Goal: Task Accomplishment & Management: Complete application form

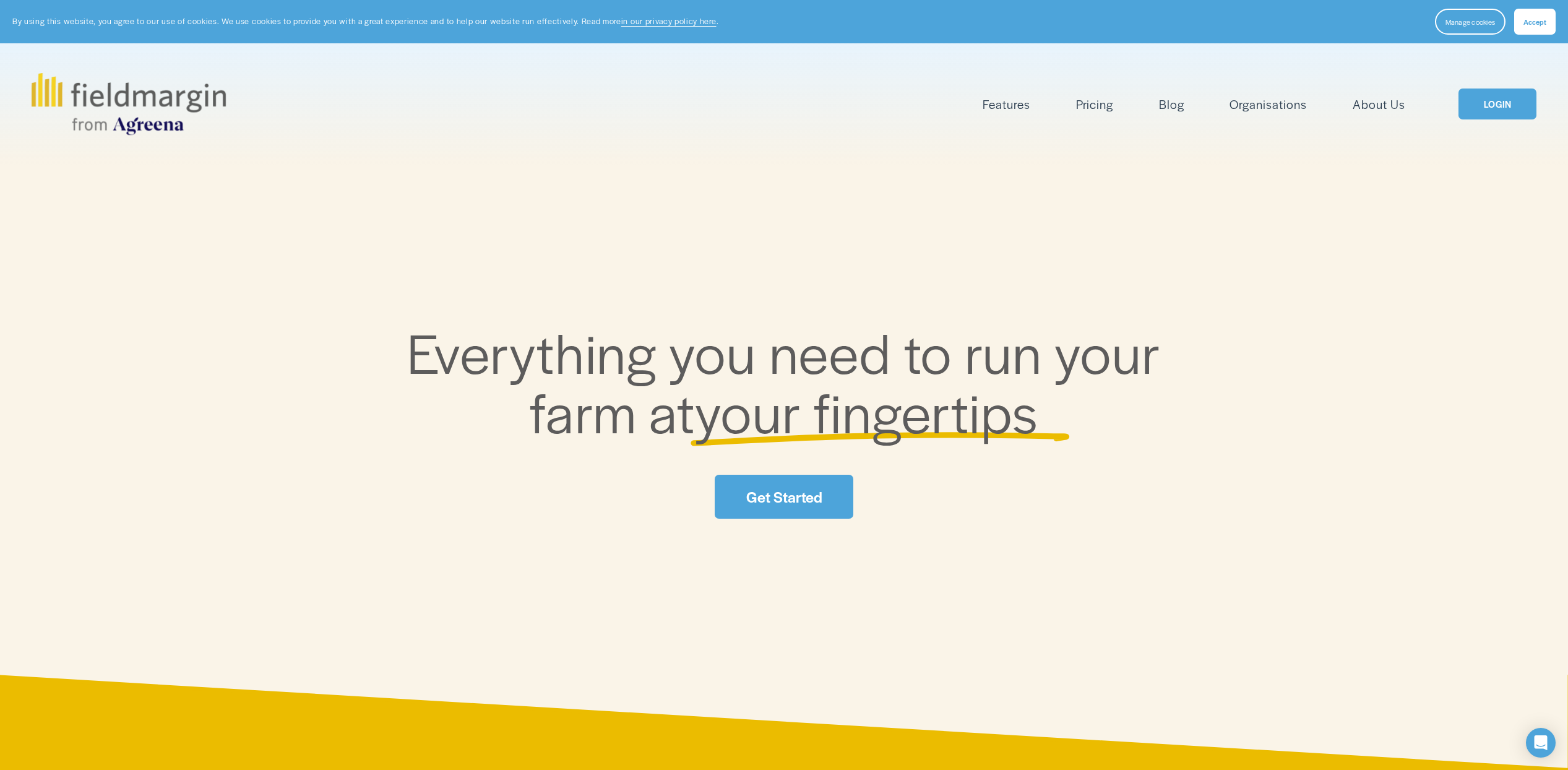
click at [1497, 106] on link "LOGIN" at bounding box center [1497, 103] width 78 height 31
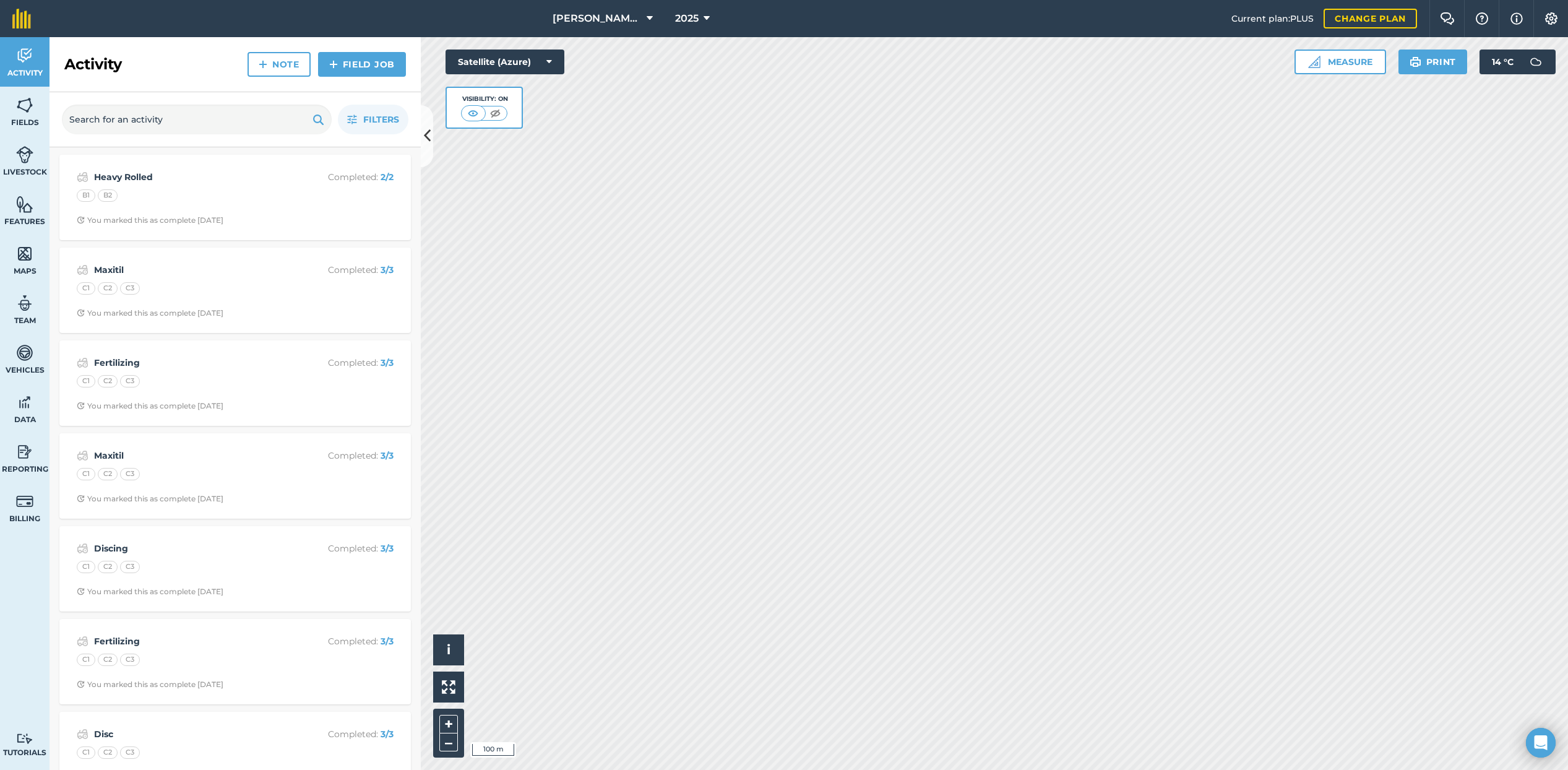
click at [337, 63] on img at bounding box center [334, 64] width 9 height 15
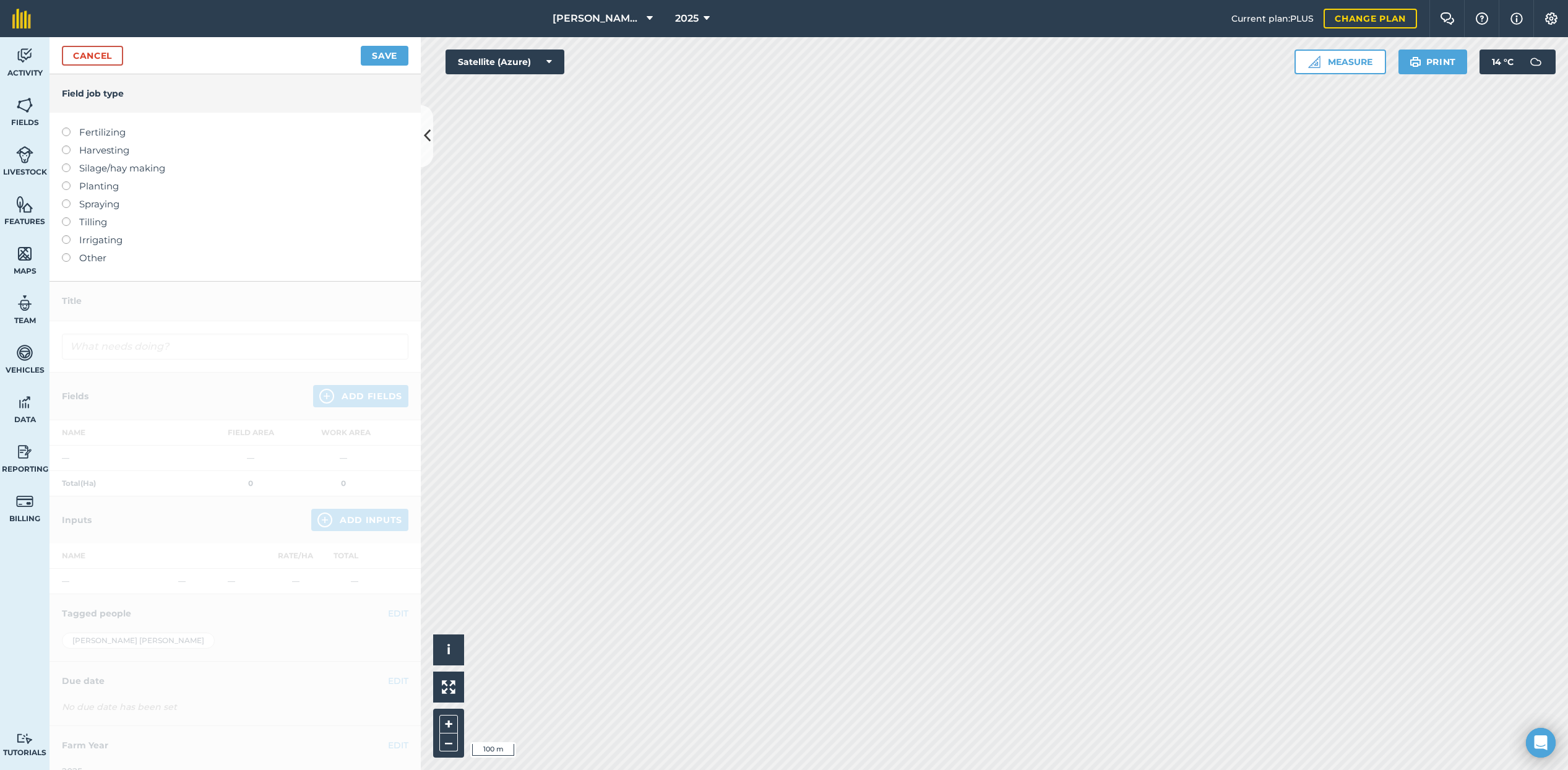
click at [69, 181] on label at bounding box center [71, 181] width 17 height 0
type input "Planting"
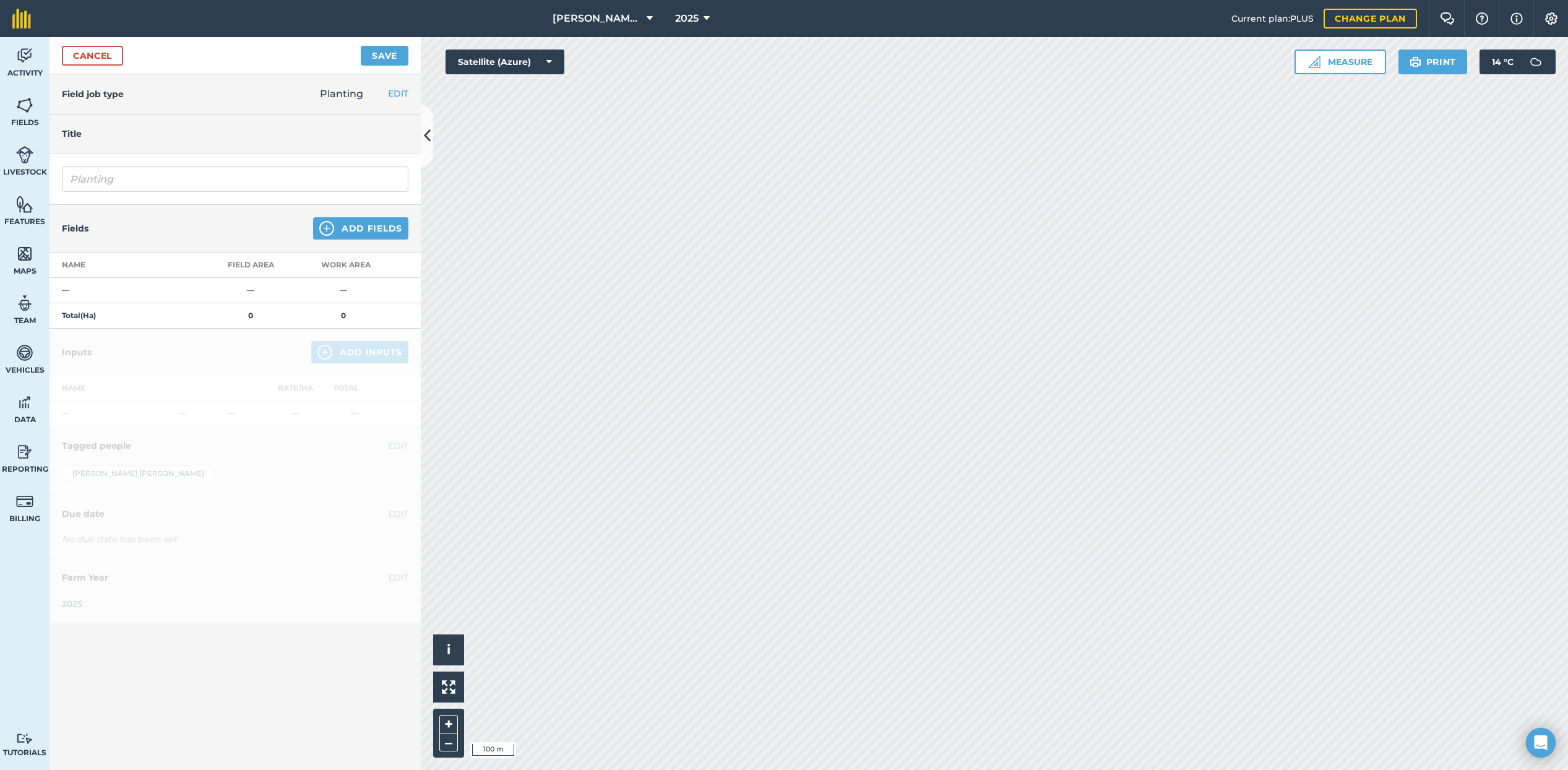
click at [351, 229] on button "Add Fields" at bounding box center [361, 228] width 95 height 23
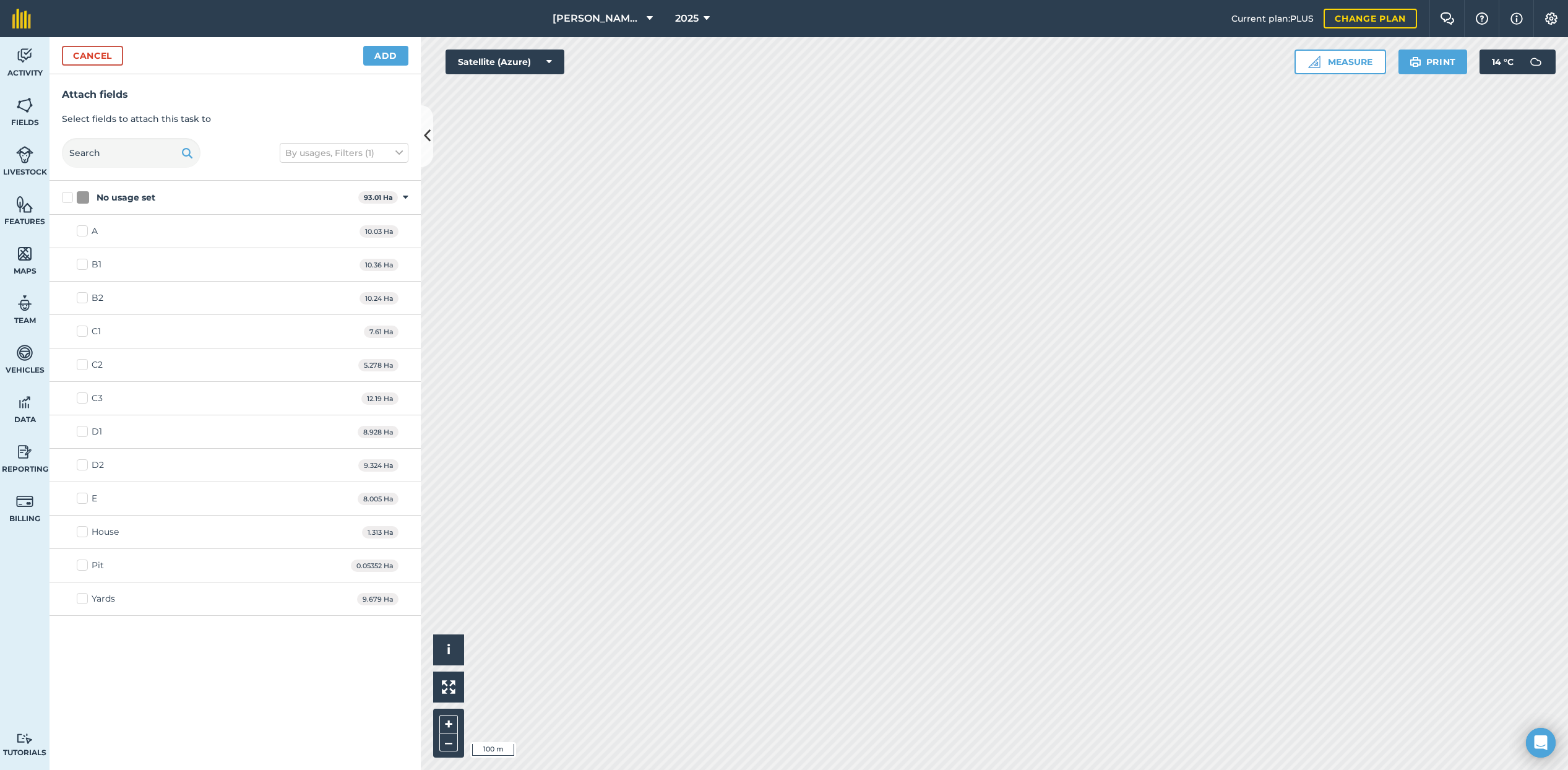
click at [83, 330] on label "C1" at bounding box center [88, 331] width 24 height 13
click at [83, 330] on input "C1" at bounding box center [80, 329] width 8 height 8
checkbox input "true"
click at [85, 364] on label "C2" at bounding box center [90, 365] width 26 height 13
click at [85, 364] on input "C2" at bounding box center [80, 362] width 8 height 8
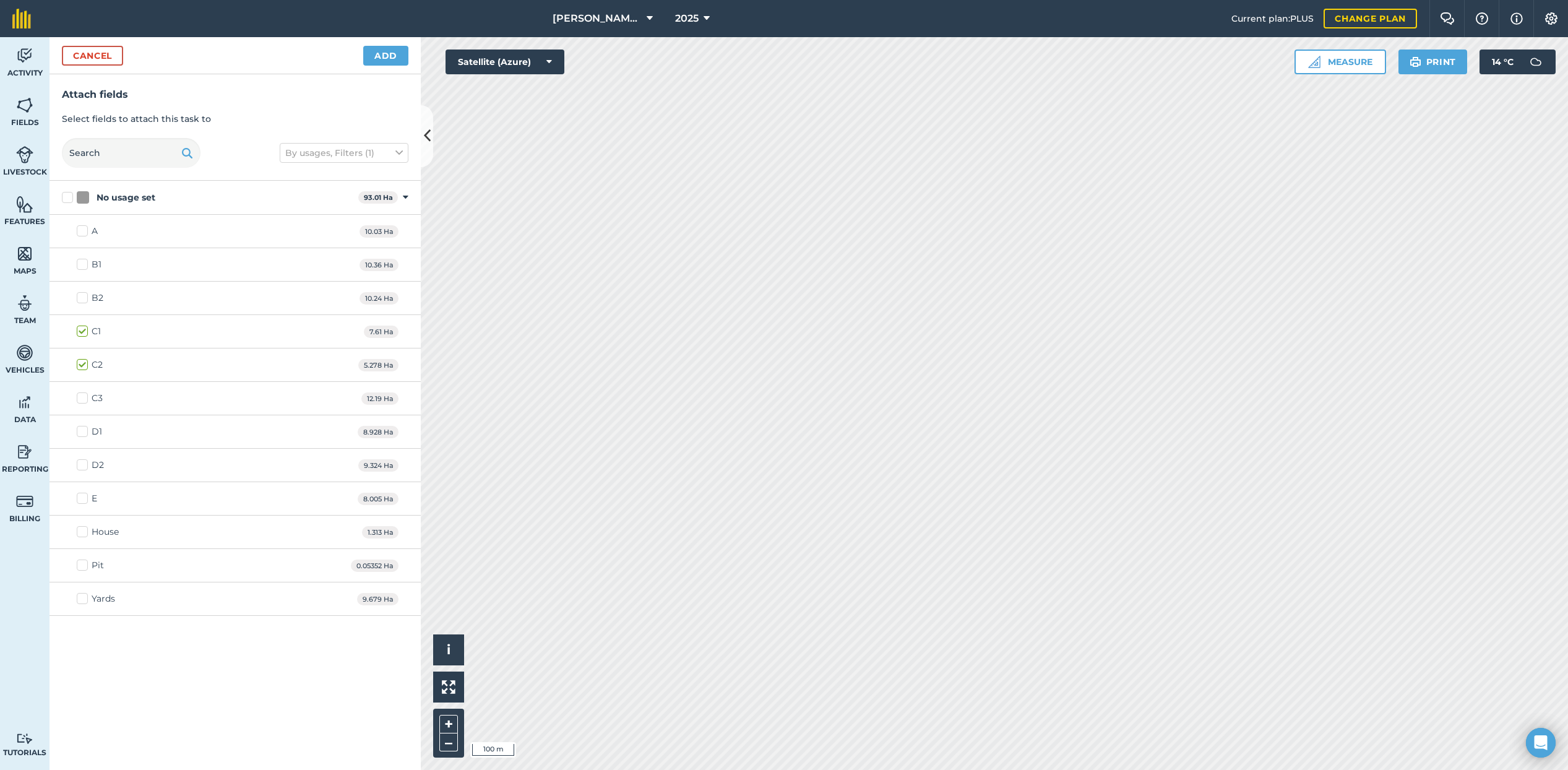
checkbox input "true"
click at [82, 398] on label "C3" at bounding box center [90, 398] width 26 height 13
click at [82, 398] on input "C3" at bounding box center [80, 396] width 8 height 8
checkbox input "true"
click at [376, 55] on button "Add" at bounding box center [386, 55] width 45 height 20
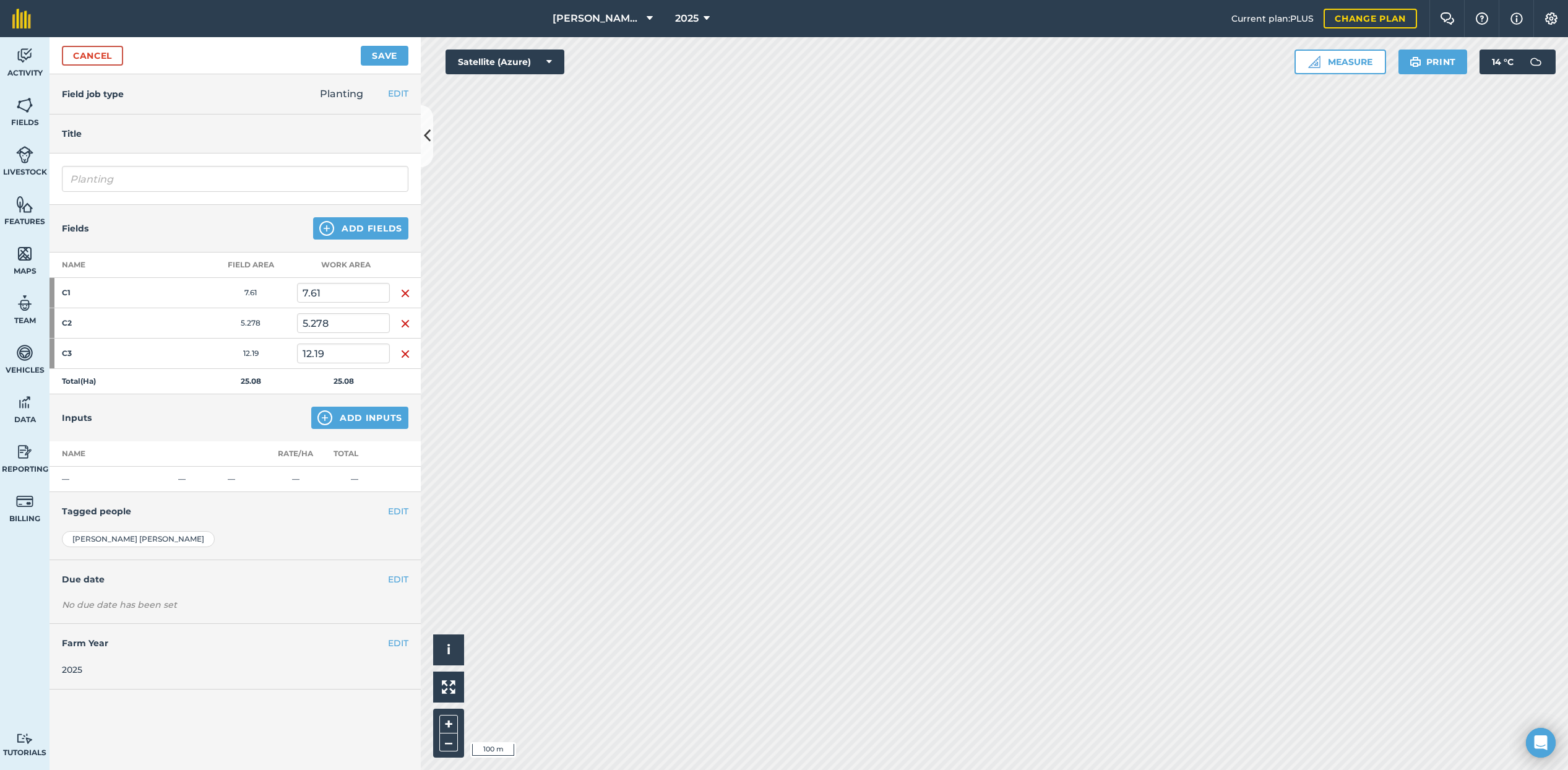
click at [372, 418] on button "Add Inputs" at bounding box center [359, 417] width 97 height 23
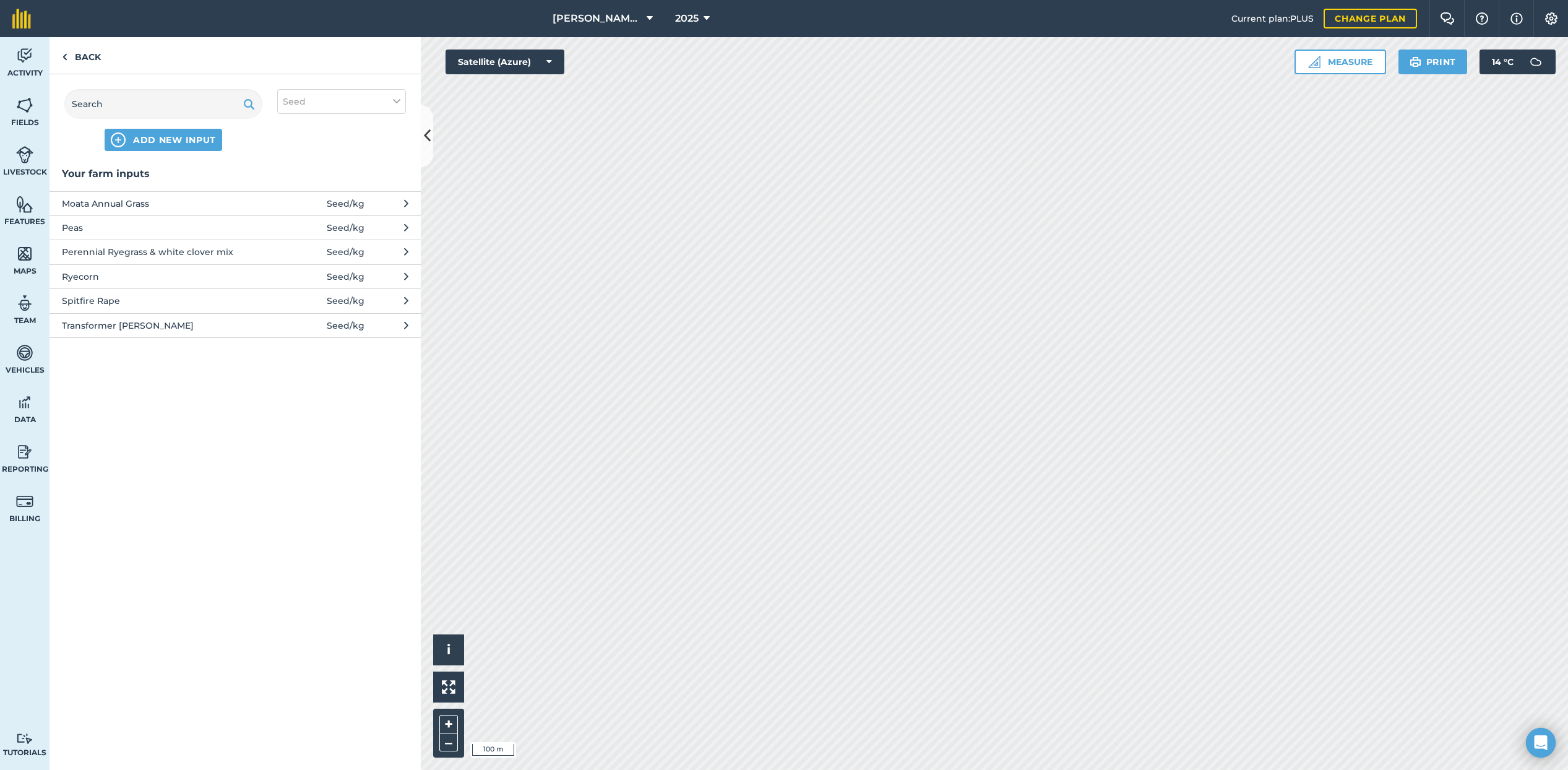
click at [192, 146] on button "ADD NEW INPUT" at bounding box center [163, 140] width 117 height 23
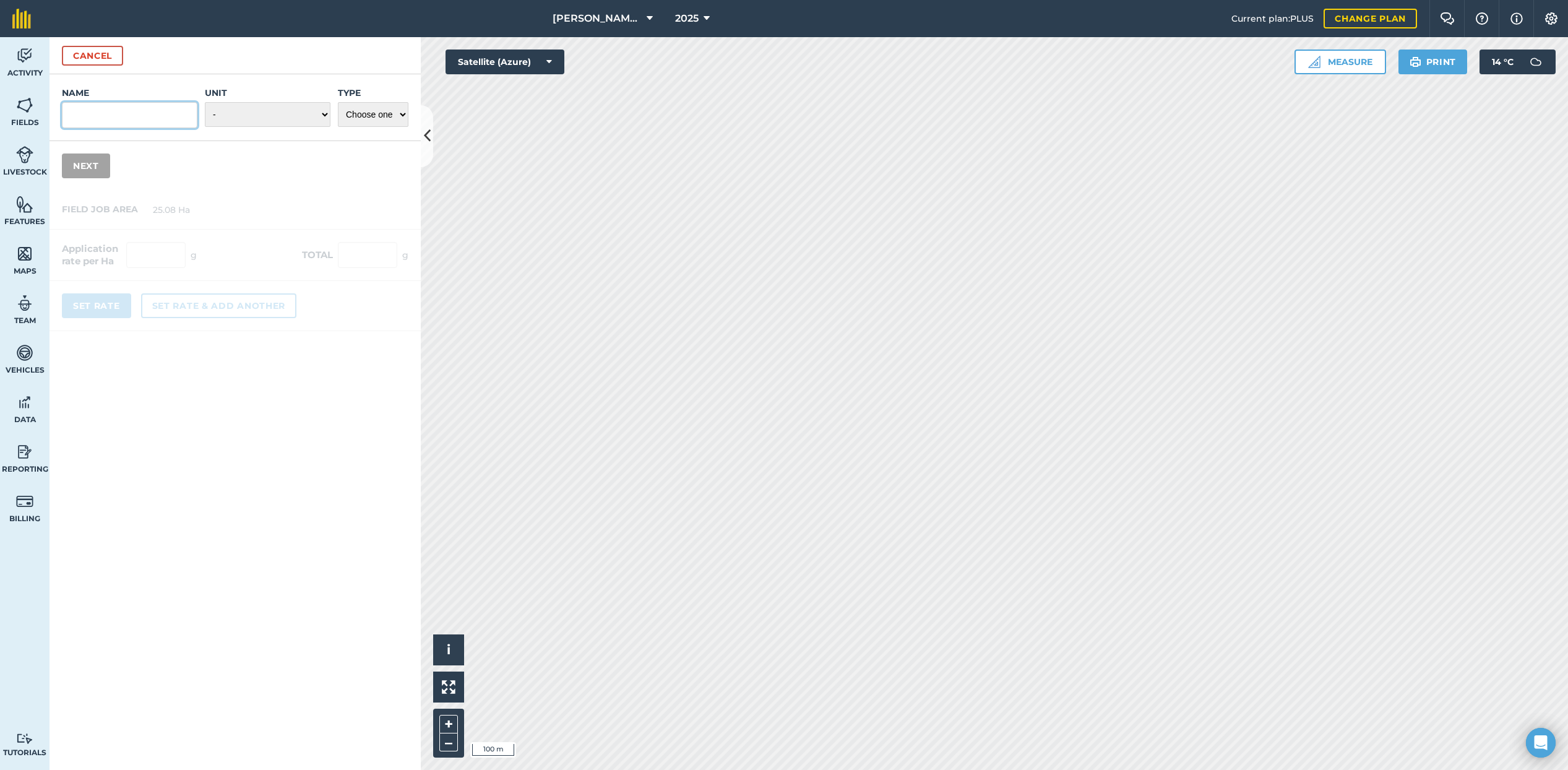
click at [152, 123] on input "Name" at bounding box center [130, 115] width 136 height 26
type input "Feast Ryegrass"
select select "KILOGRAMS"
select select "SEED"
click at [97, 163] on button "Next" at bounding box center [86, 166] width 48 height 25
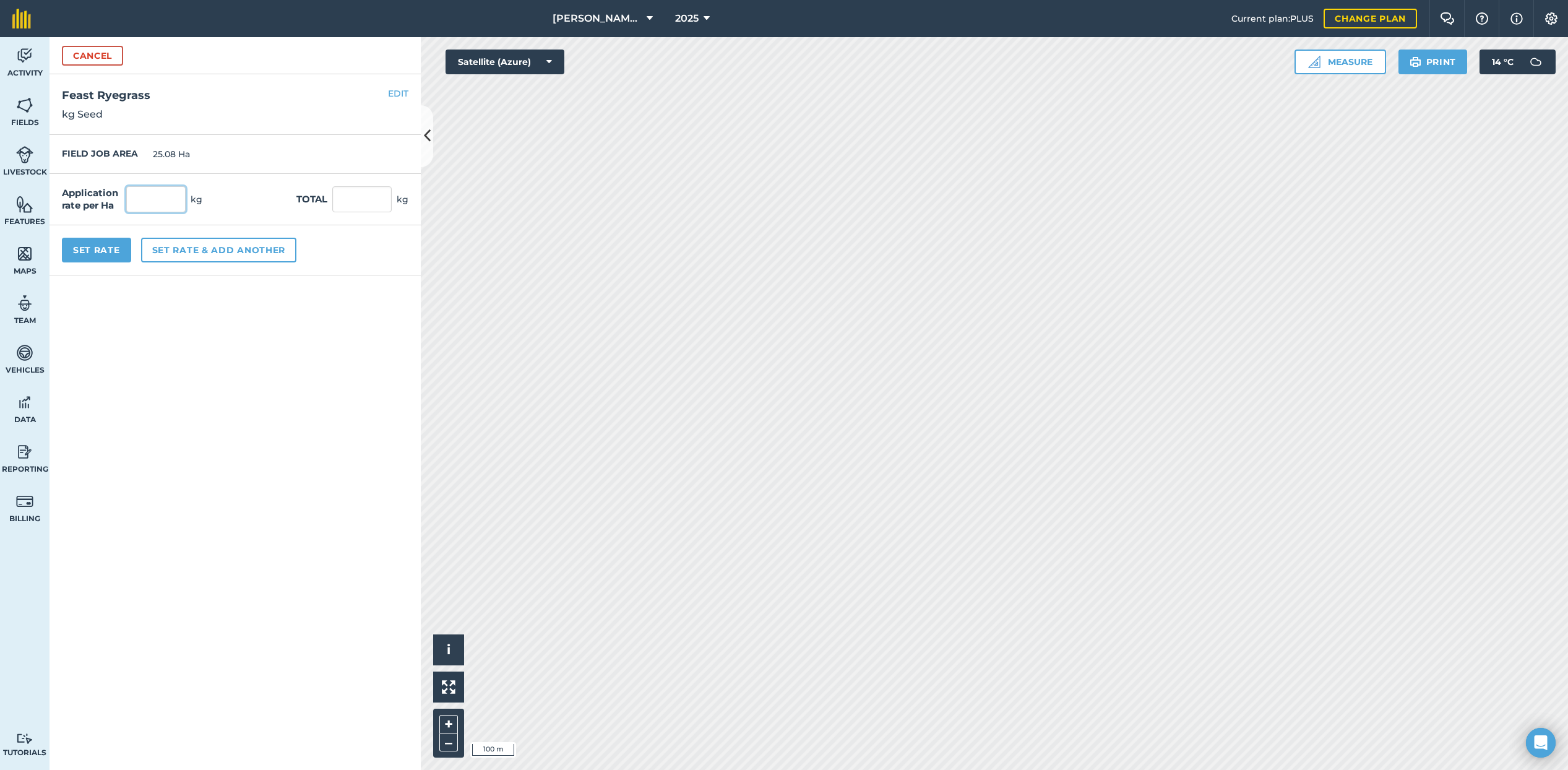
click at [141, 203] on input "text" at bounding box center [156, 200] width 60 height 26
type input "22"
type input "551.76"
click at [182, 248] on button "Set rate & add another" at bounding box center [219, 250] width 155 height 25
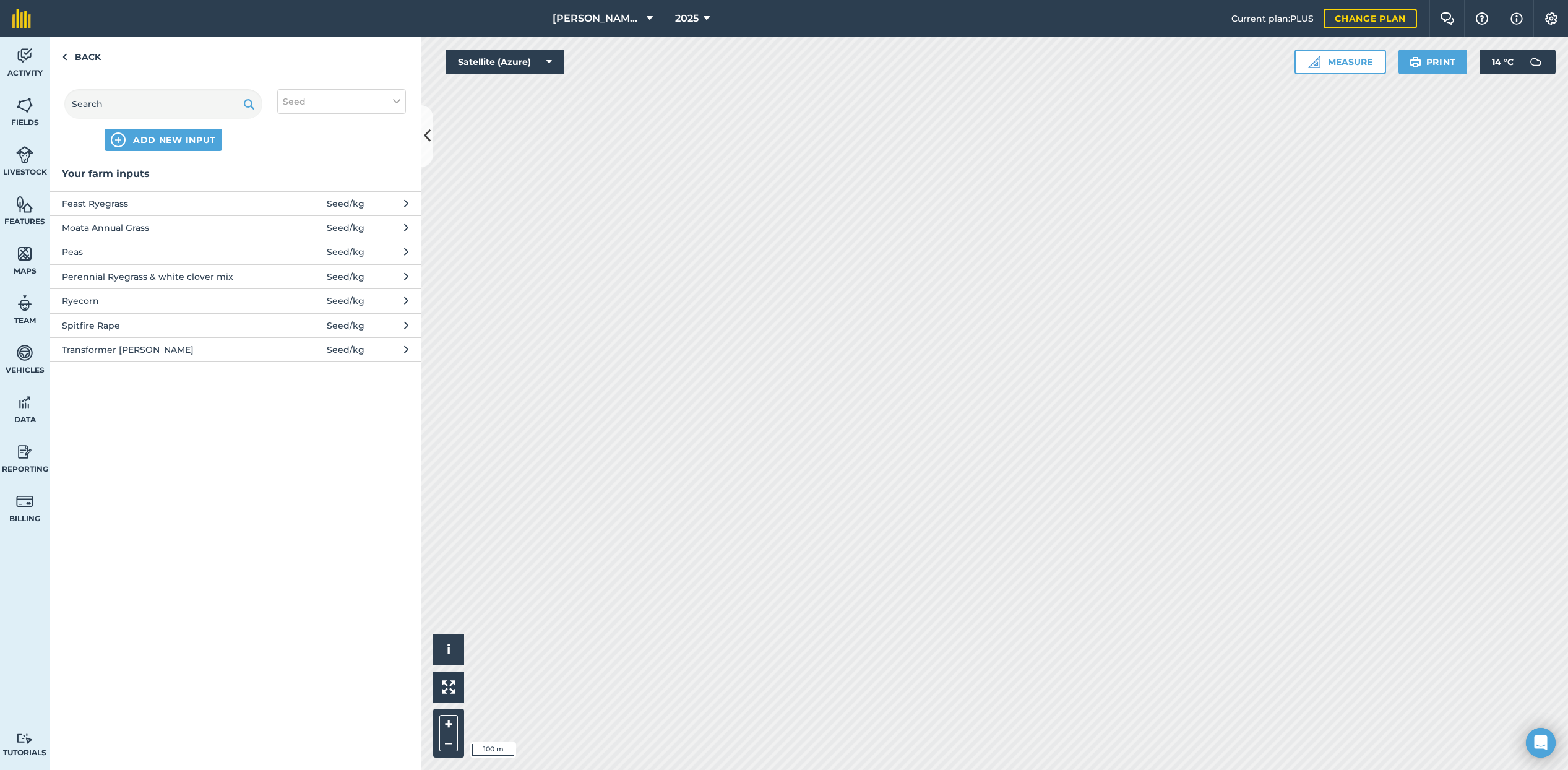
click at [157, 138] on span "ADD NEW INPUT" at bounding box center [175, 139] width 83 height 12
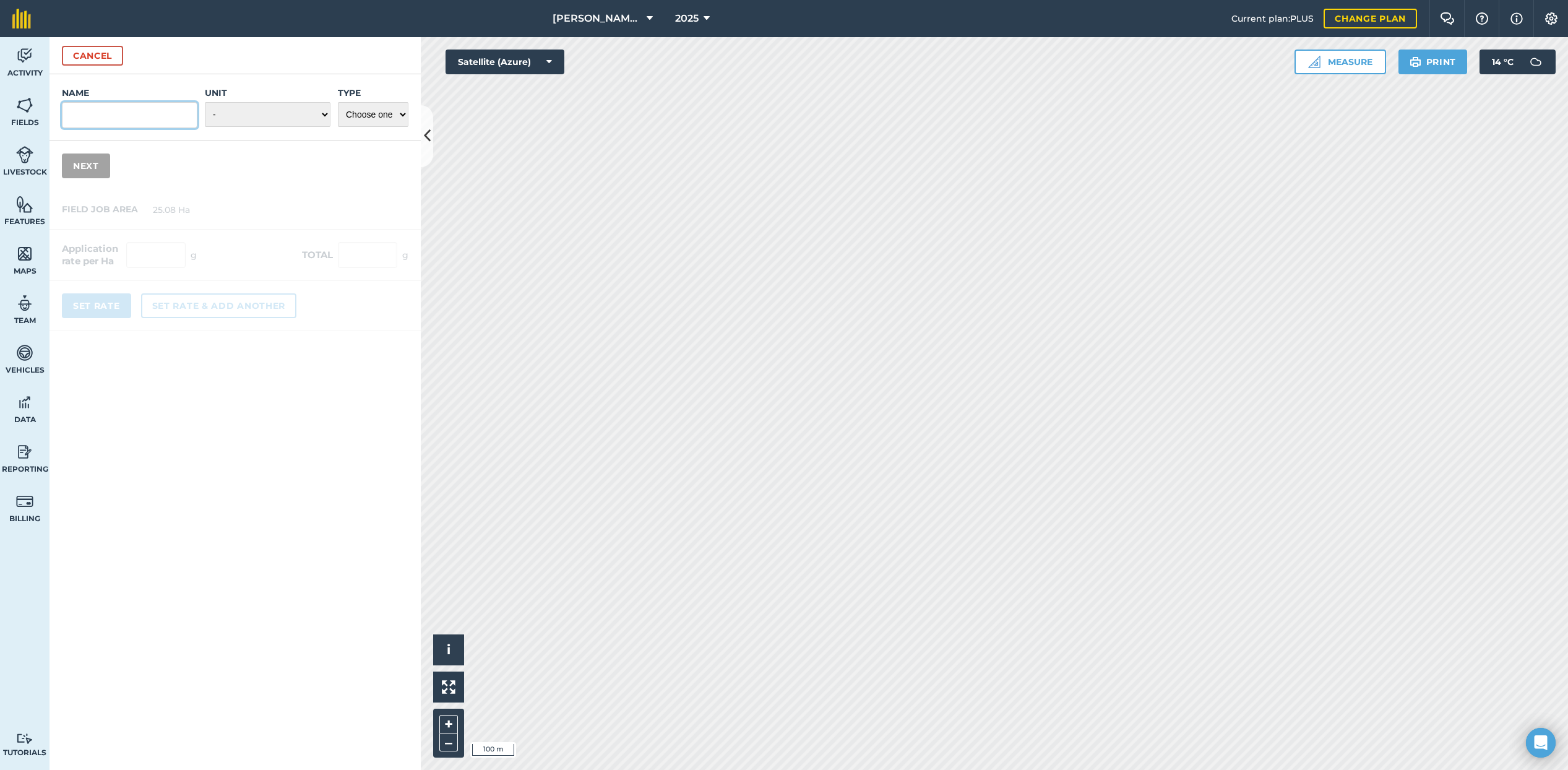
click at [117, 121] on input "Name" at bounding box center [130, 115] width 136 height 26
type input "Amigain Red Clover"
select select "SEED"
select select "KILOGRAMS"
click at [95, 162] on button "Next" at bounding box center [86, 166] width 48 height 25
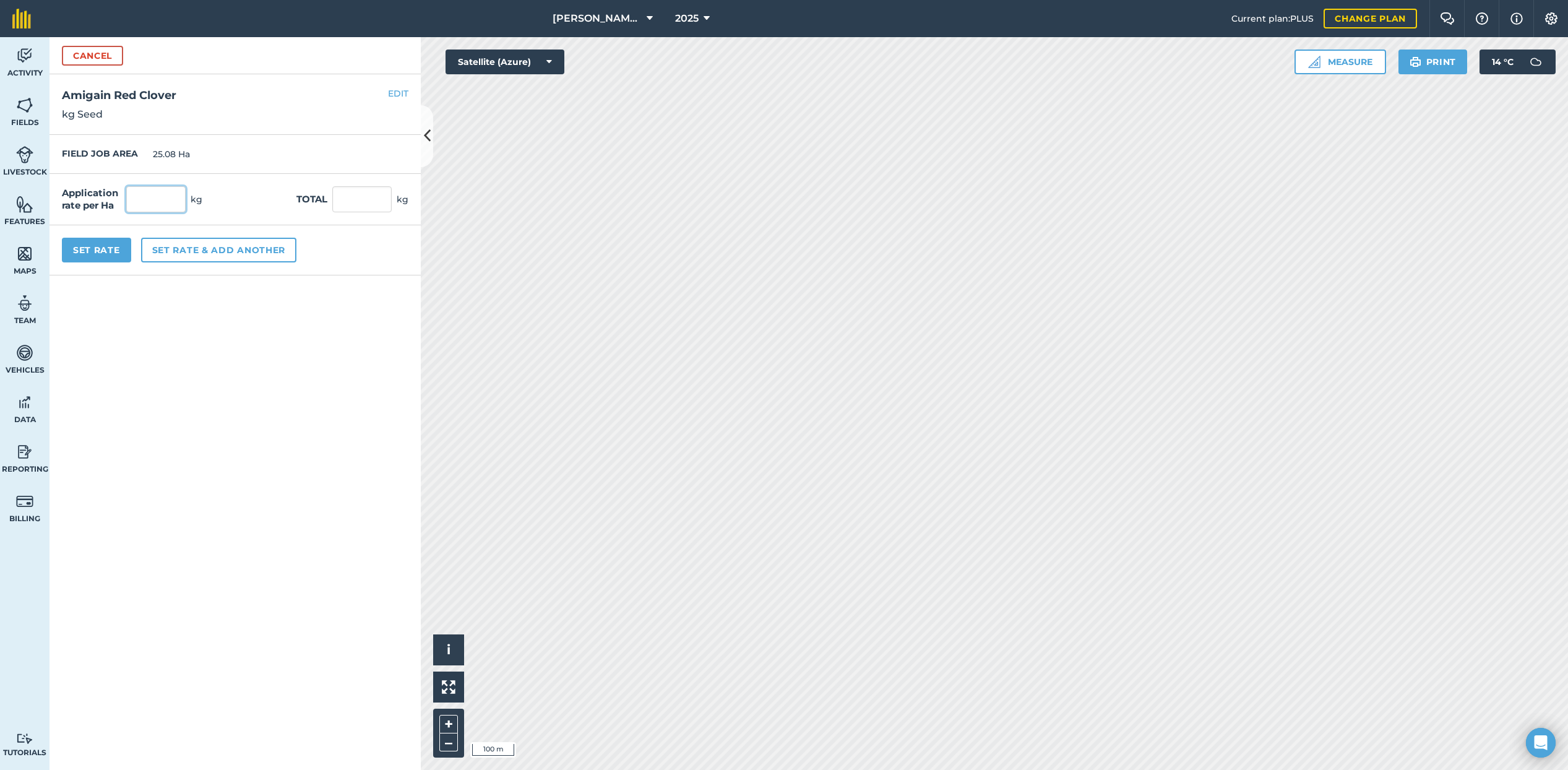
click at [159, 202] on input "text" at bounding box center [156, 200] width 60 height 26
type input "4"
type input "100.32"
click at [111, 245] on button "Set Rate" at bounding box center [96, 250] width 69 height 25
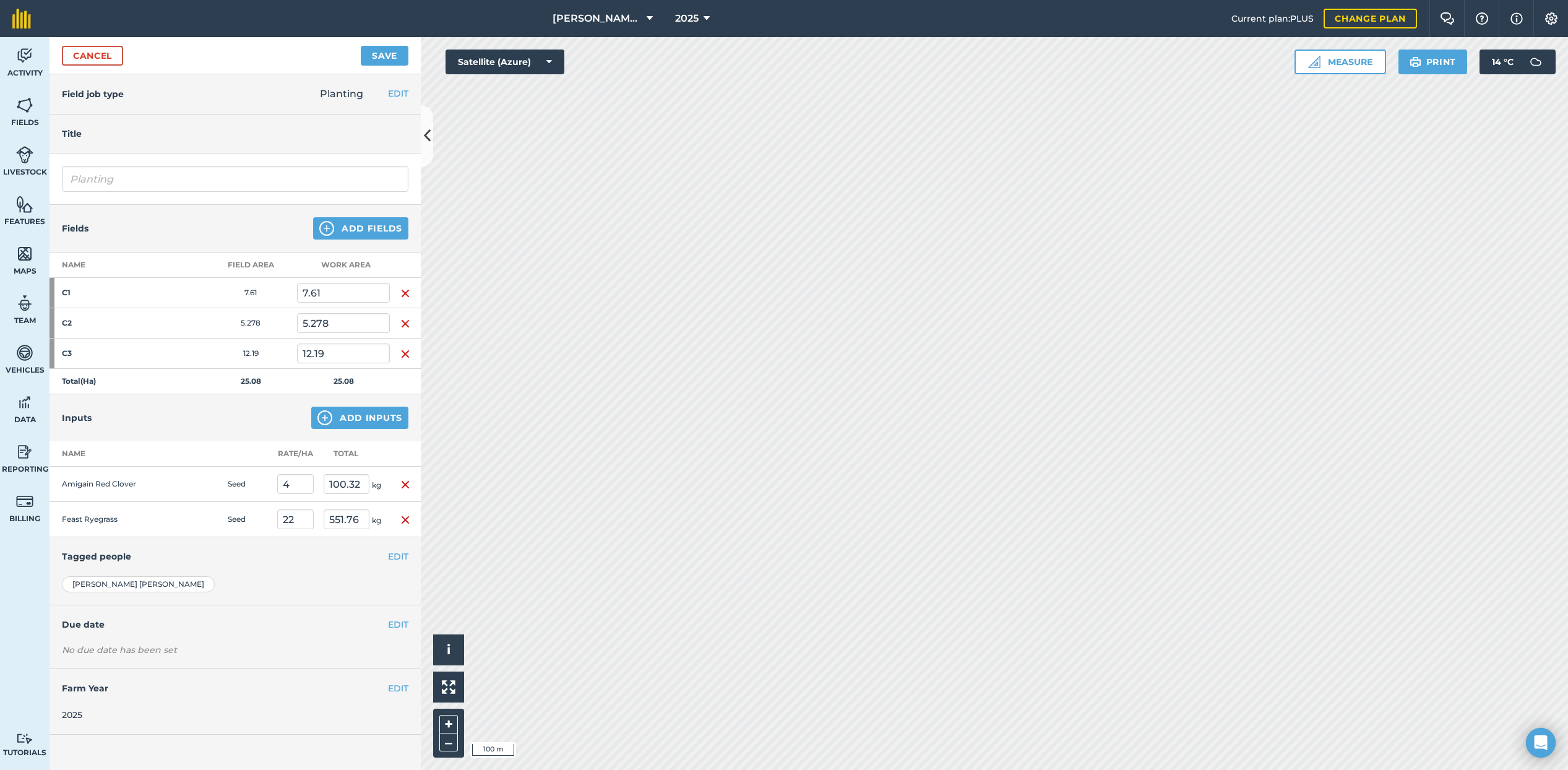
click at [390, 54] on button "Save" at bounding box center [384, 55] width 47 height 20
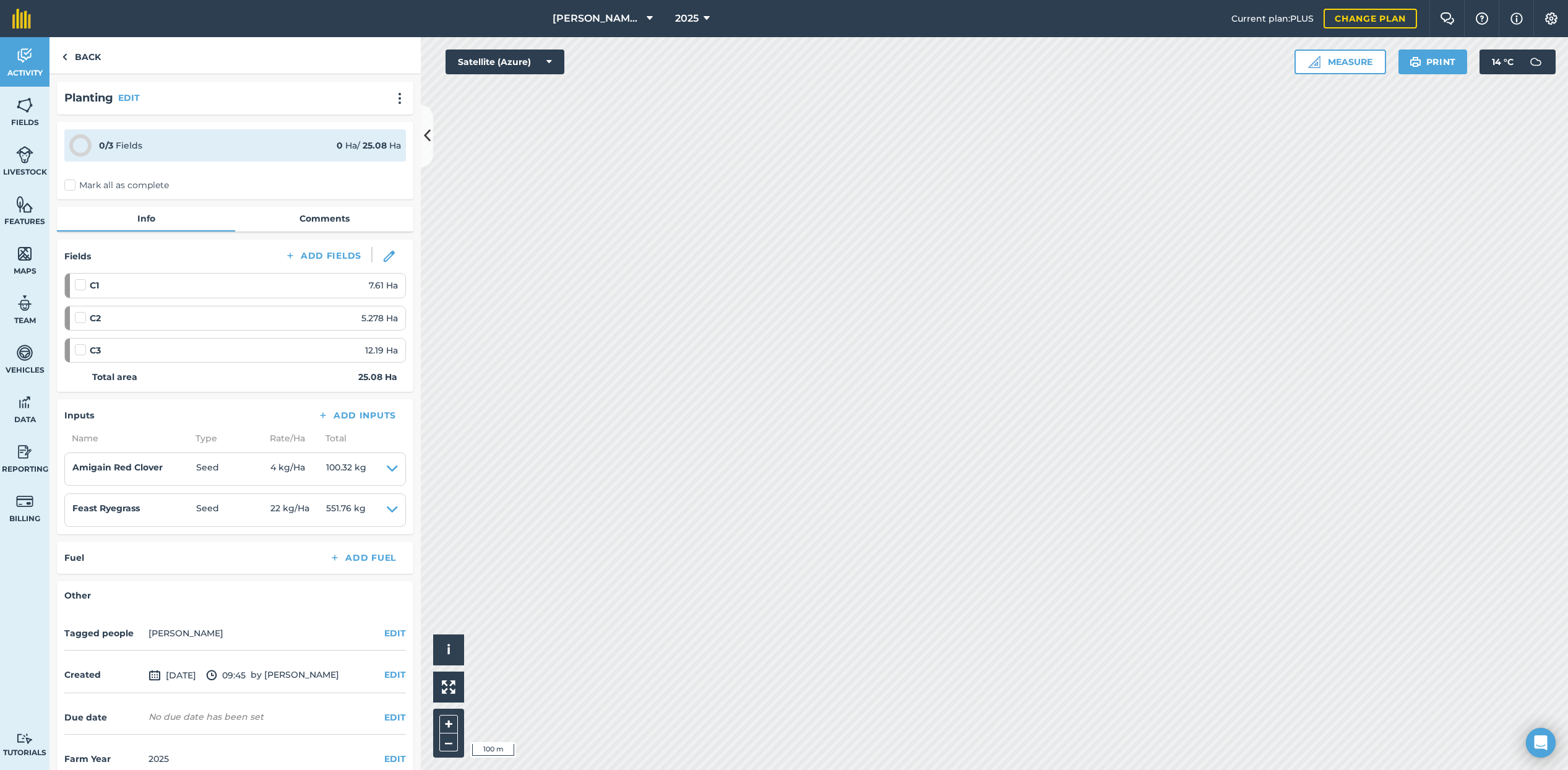
click at [74, 185] on label "Mark all as complete" at bounding box center [117, 185] width 105 height 13
click at [72, 185] on input "Mark all as complete" at bounding box center [68, 182] width 8 height 8
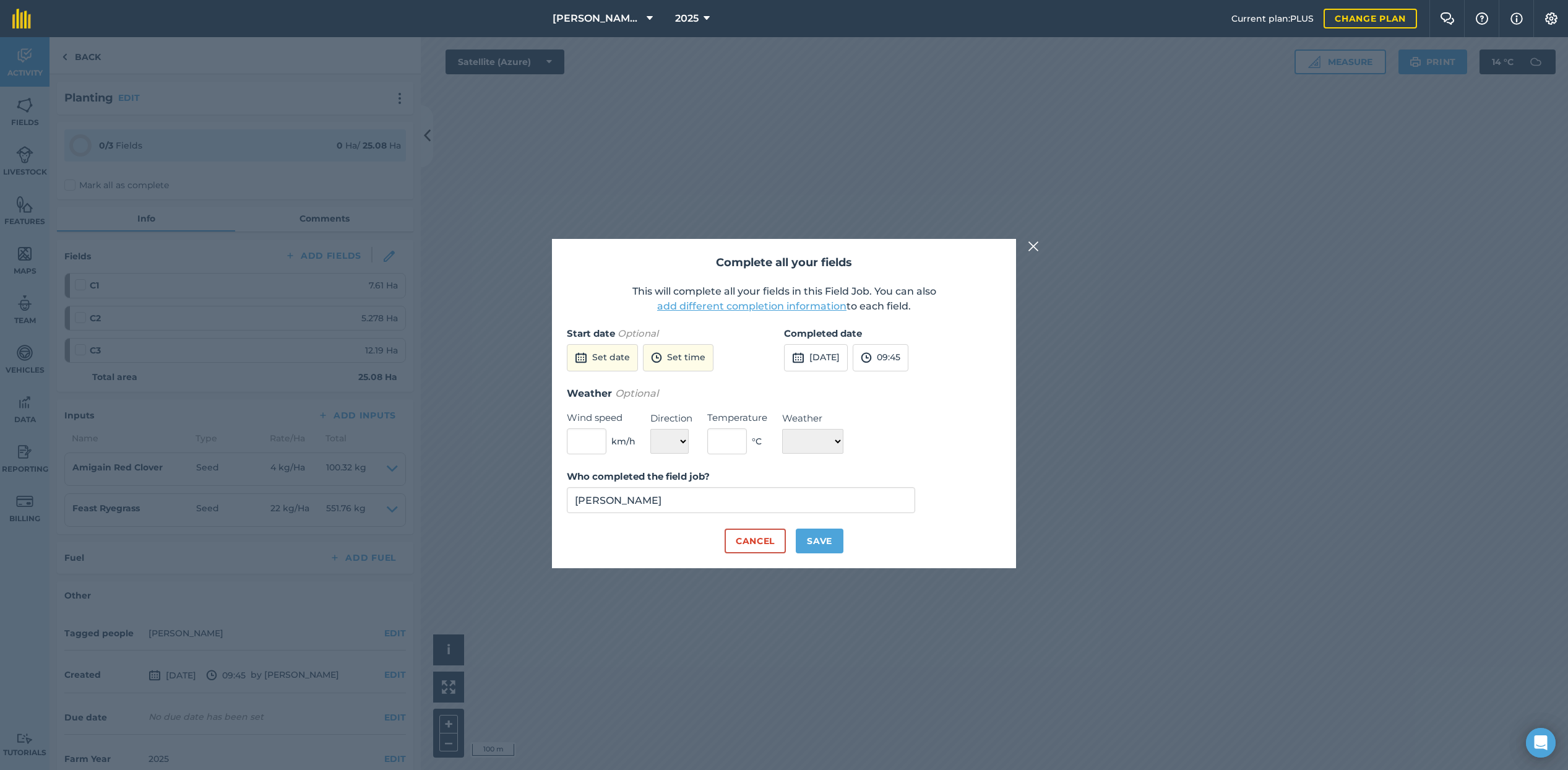
click at [820, 359] on button "[DATE]" at bounding box center [815, 357] width 63 height 27
click at [918, 482] on abbr "26" at bounding box center [914, 483] width 8 height 8
click at [909, 353] on button "09:45" at bounding box center [880, 357] width 55 height 27
click at [912, 458] on button "18:00" at bounding box center [882, 455] width 58 height 20
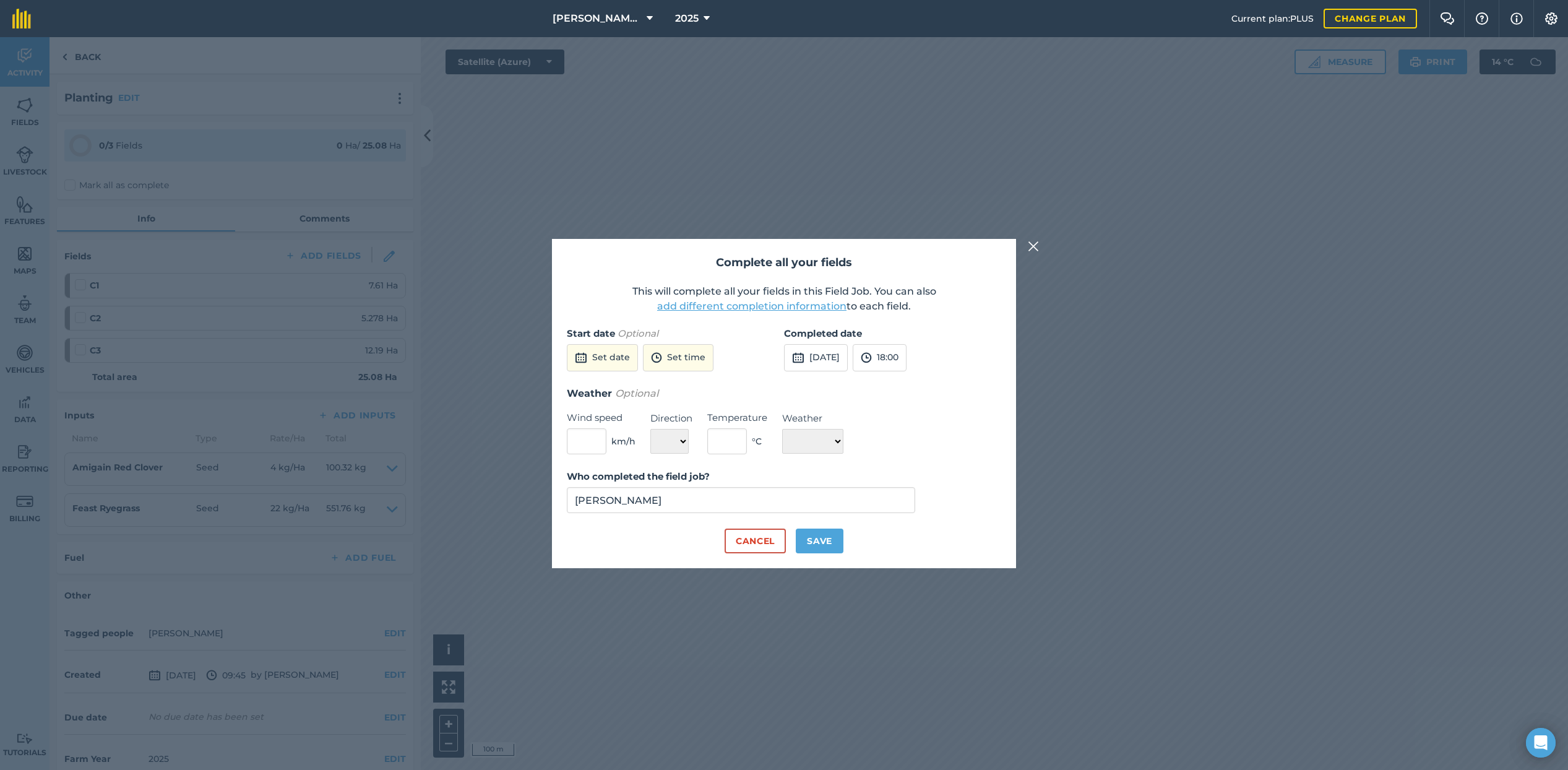
click at [813, 543] on button "Save" at bounding box center [819, 541] width 47 height 25
checkbox input "true"
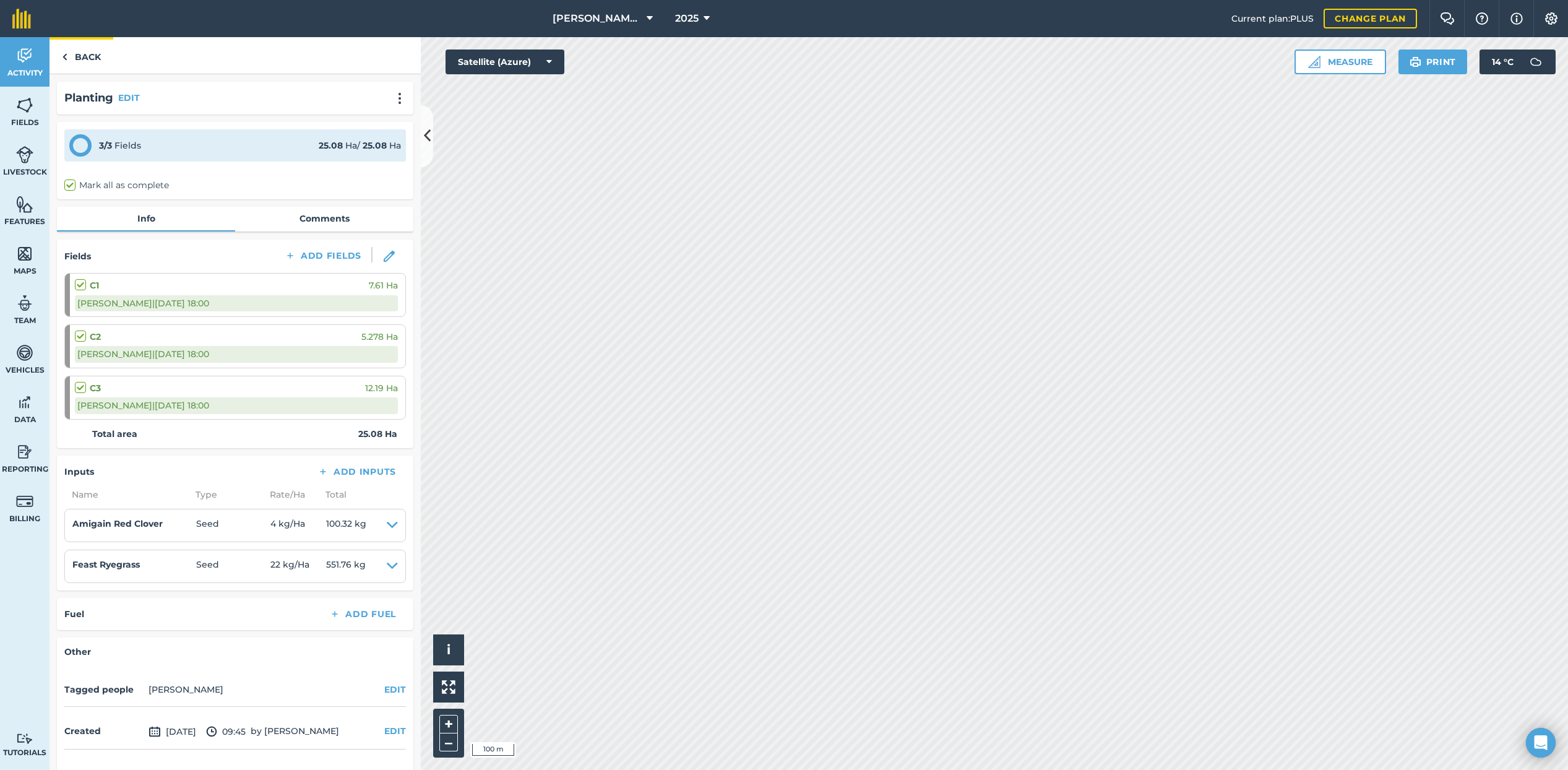
scroll to position [0, 0]
click at [70, 58] on link "Back" at bounding box center [81, 55] width 63 height 36
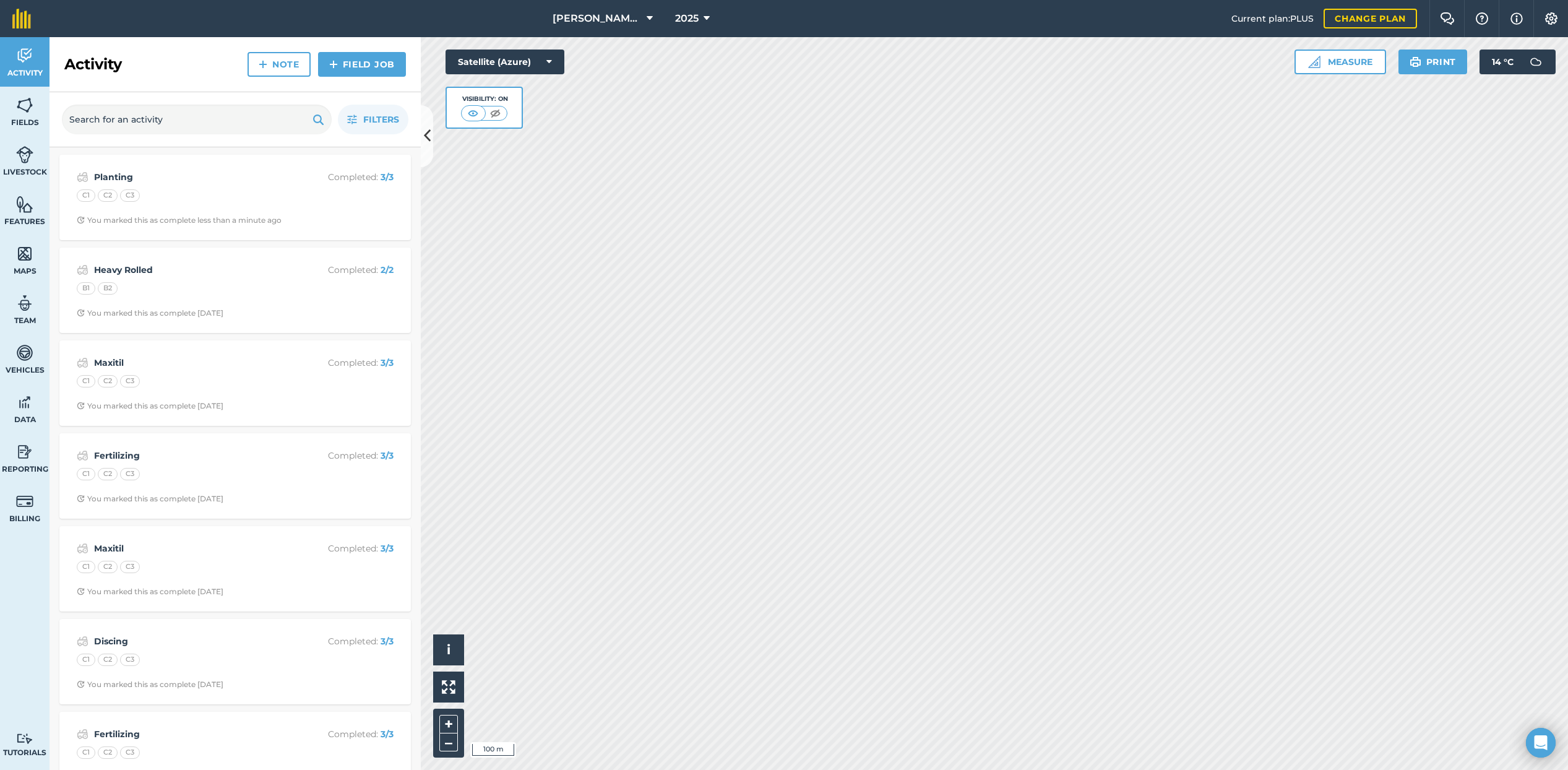
click at [353, 63] on link "Field Job" at bounding box center [362, 64] width 88 height 25
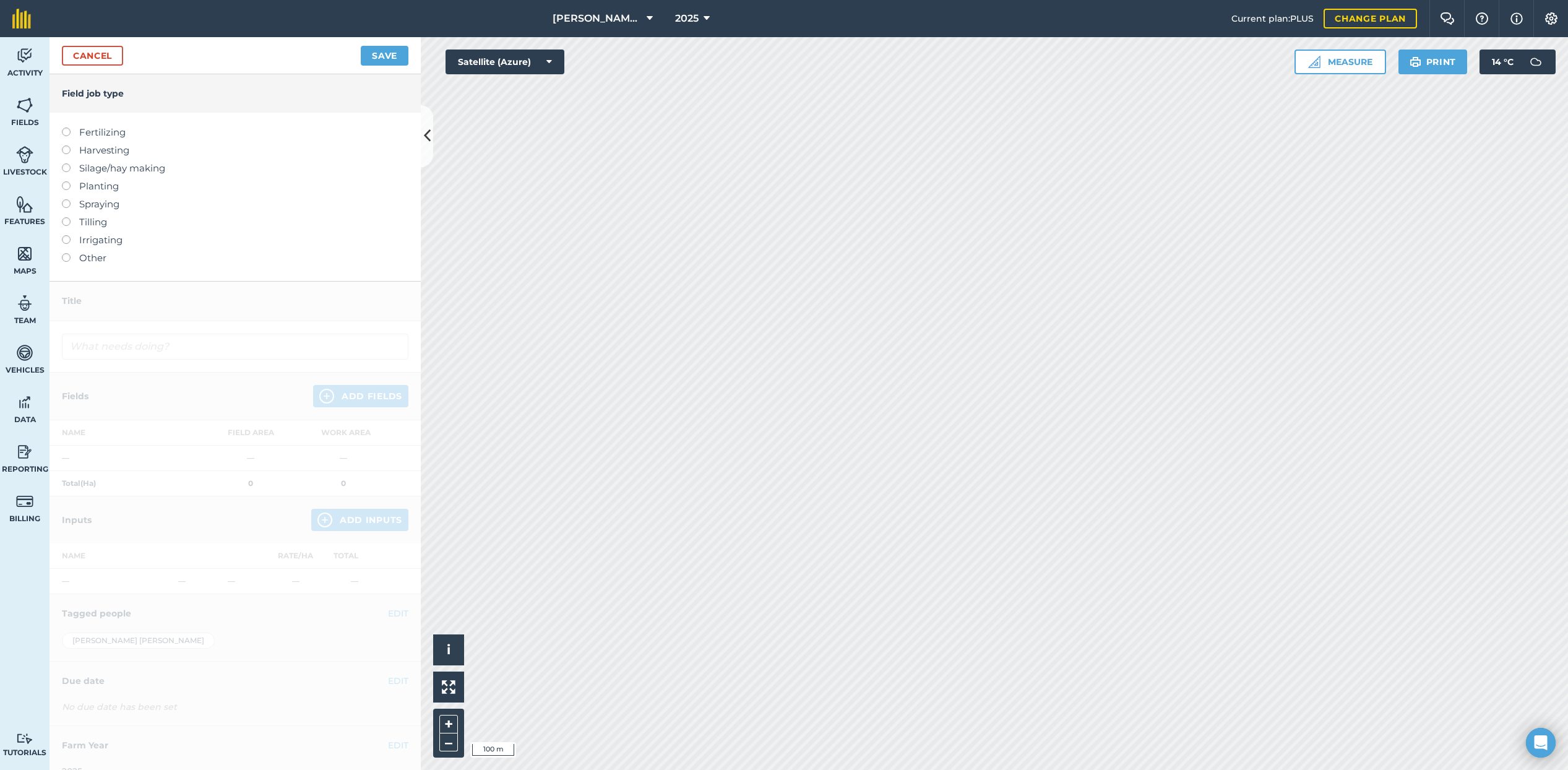
click at [71, 221] on label "Tilling" at bounding box center [235, 222] width 347 height 15
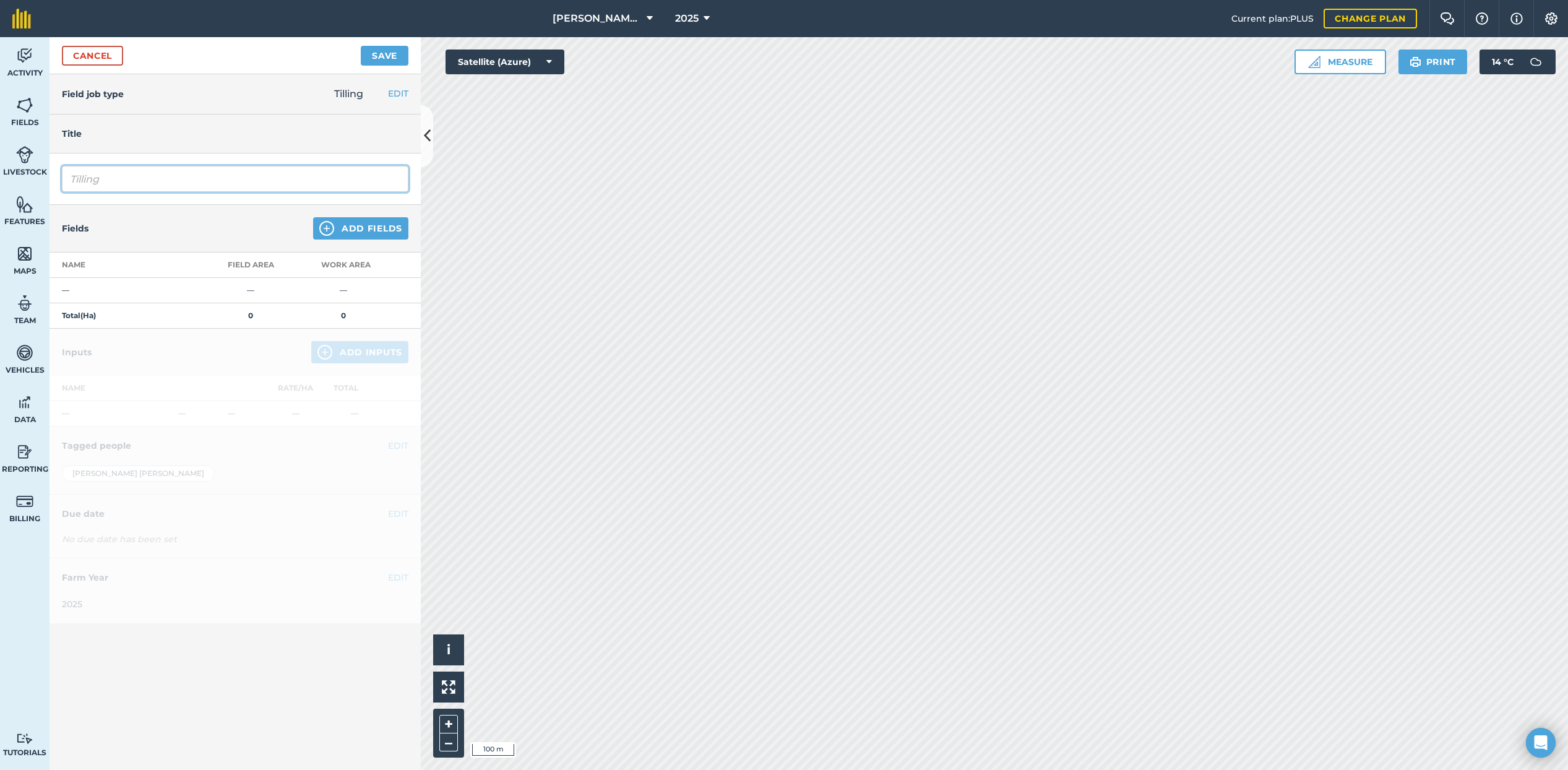
click at [115, 179] on input "Tilling" at bounding box center [235, 179] width 347 height 26
click at [101, 179] on input "TillingCamebridge Rolled" at bounding box center [235, 179] width 347 height 26
type input "Camebridge Rolled"
click at [358, 228] on button "Add Fields" at bounding box center [361, 228] width 95 height 23
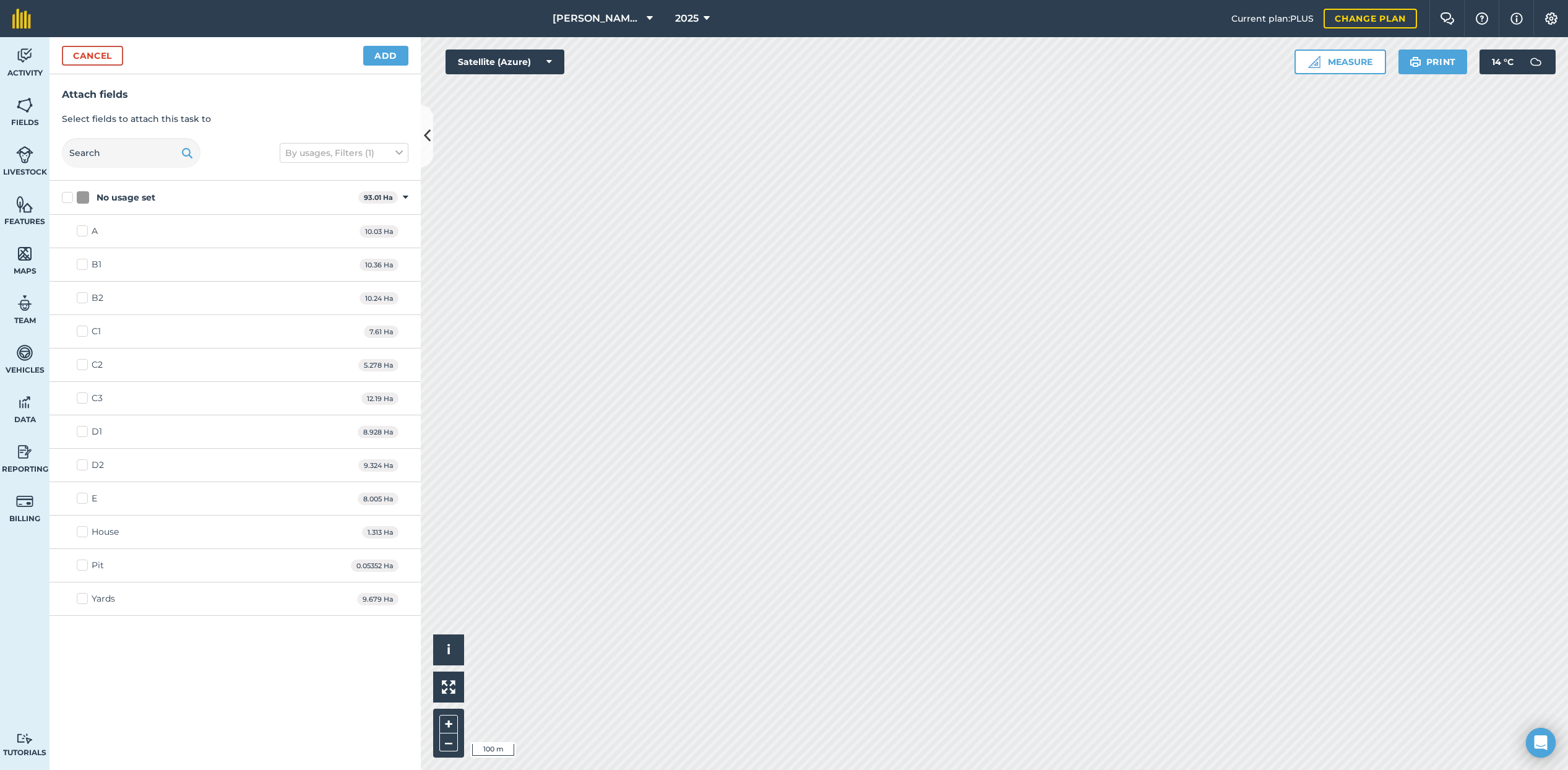
drag, startPoint x: 85, startPoint y: 329, endPoint x: 85, endPoint y: 336, distance: 7.0
click at [85, 330] on label "C1" at bounding box center [88, 331] width 24 height 13
click at [85, 330] on input "C1" at bounding box center [80, 329] width 8 height 8
checkbox input "true"
click at [85, 365] on label "C2" at bounding box center [90, 365] width 26 height 13
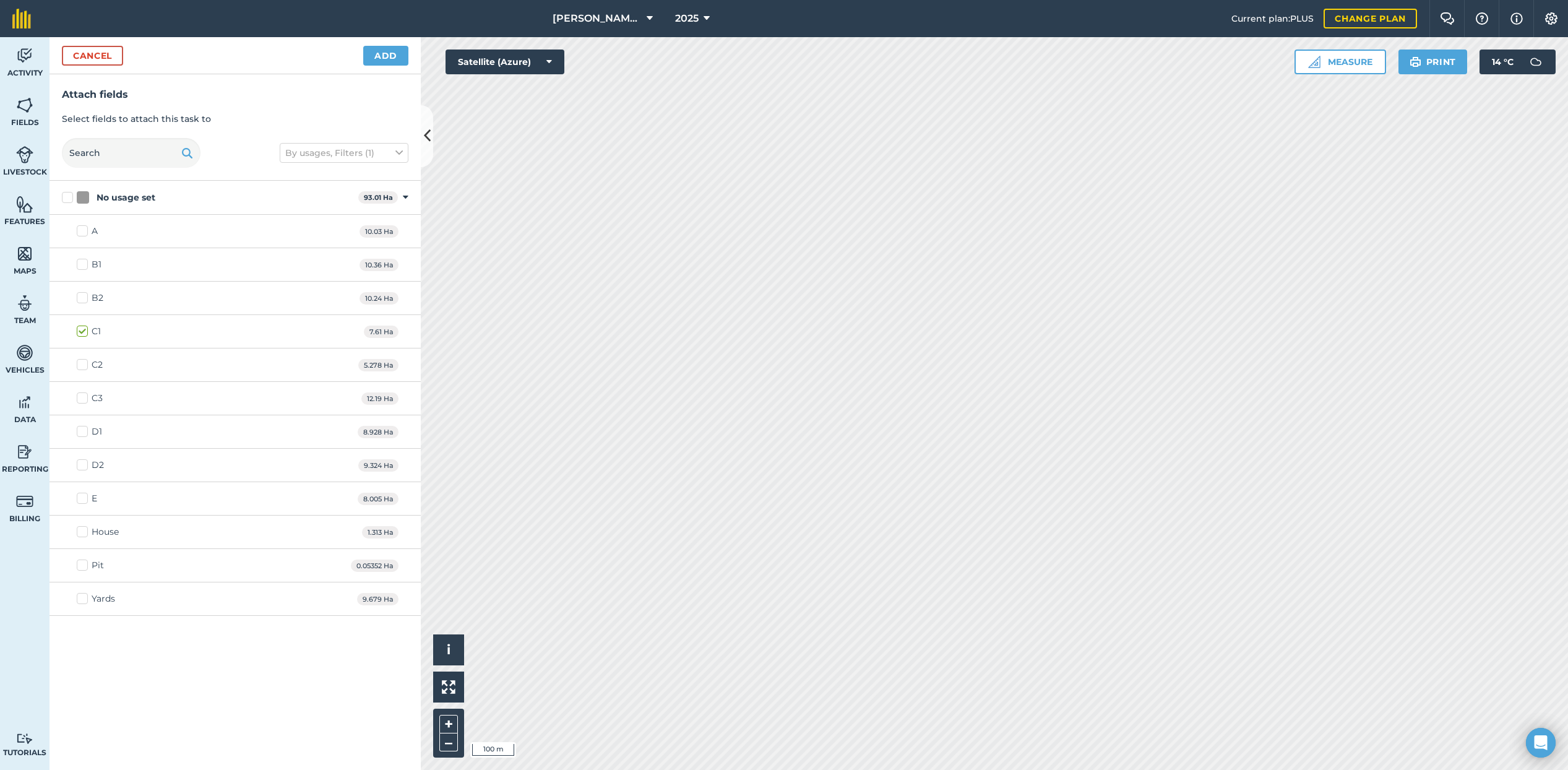
click at [85, 365] on input "C2" at bounding box center [80, 362] width 8 height 8
checkbox input "true"
click at [85, 396] on label "C3" at bounding box center [90, 398] width 26 height 13
click at [85, 396] on input "C3" at bounding box center [80, 396] width 8 height 8
checkbox input "true"
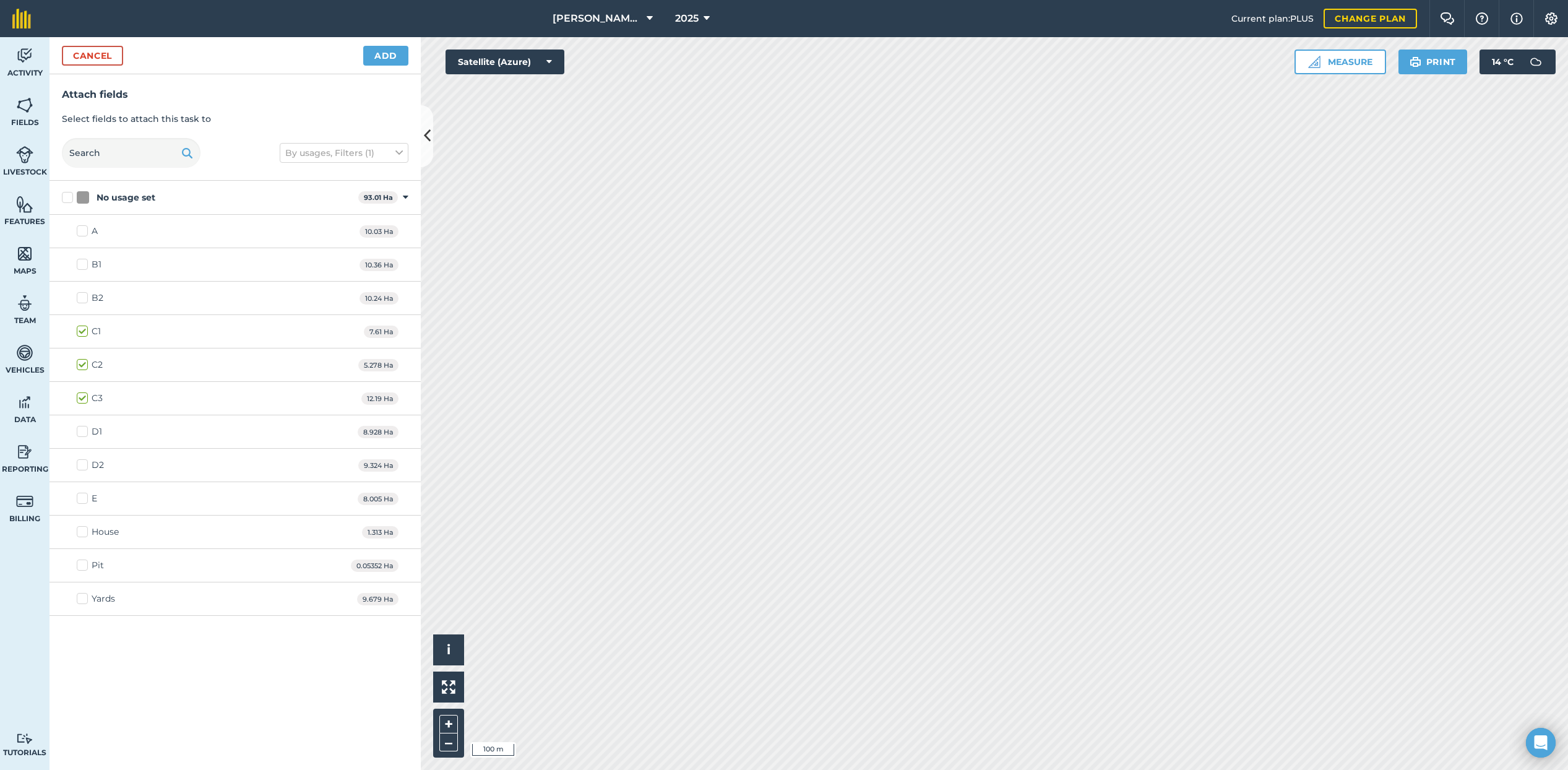
click at [390, 57] on button "Add" at bounding box center [386, 55] width 45 height 20
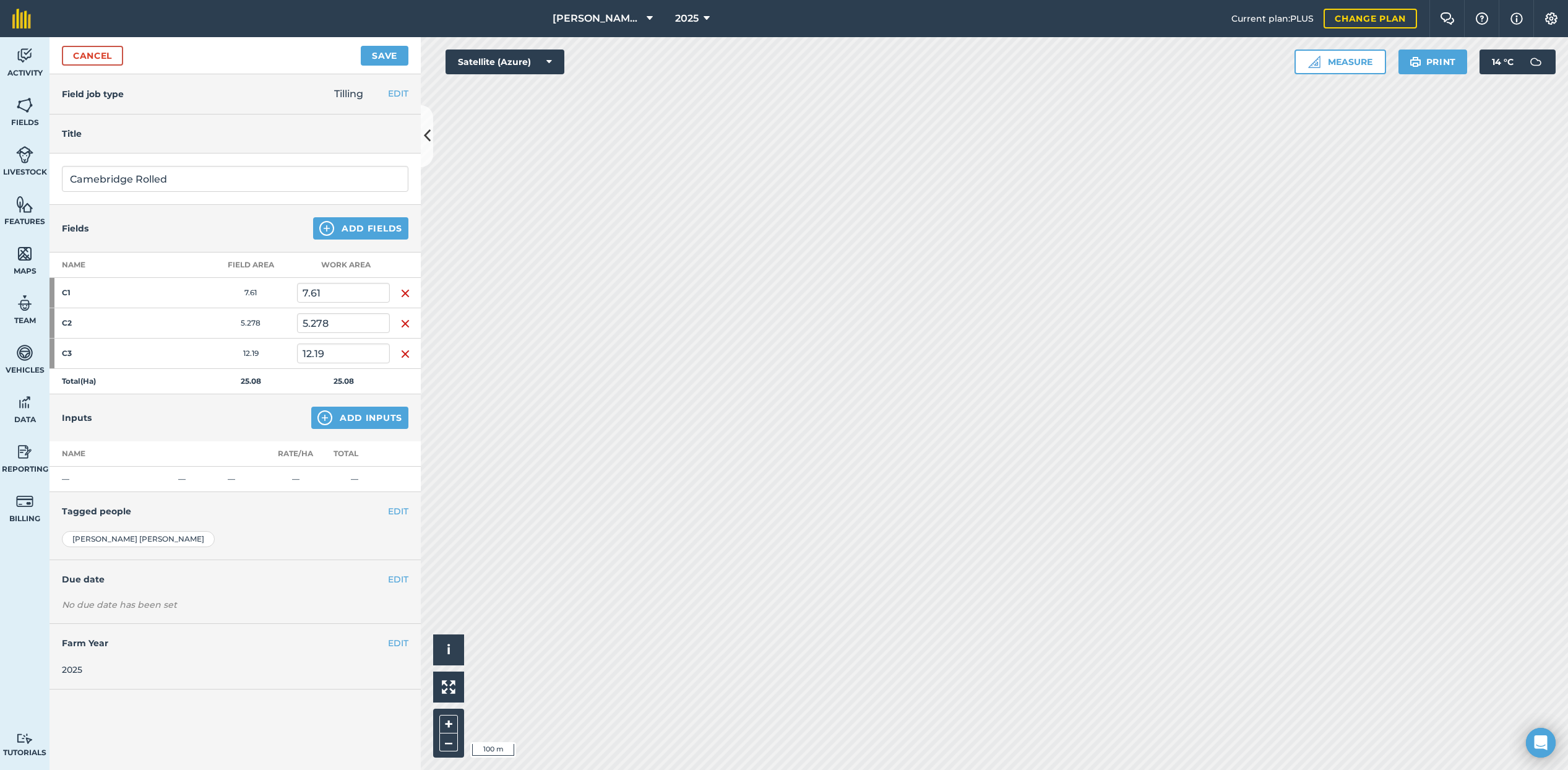
click at [388, 61] on button "Save" at bounding box center [384, 55] width 47 height 20
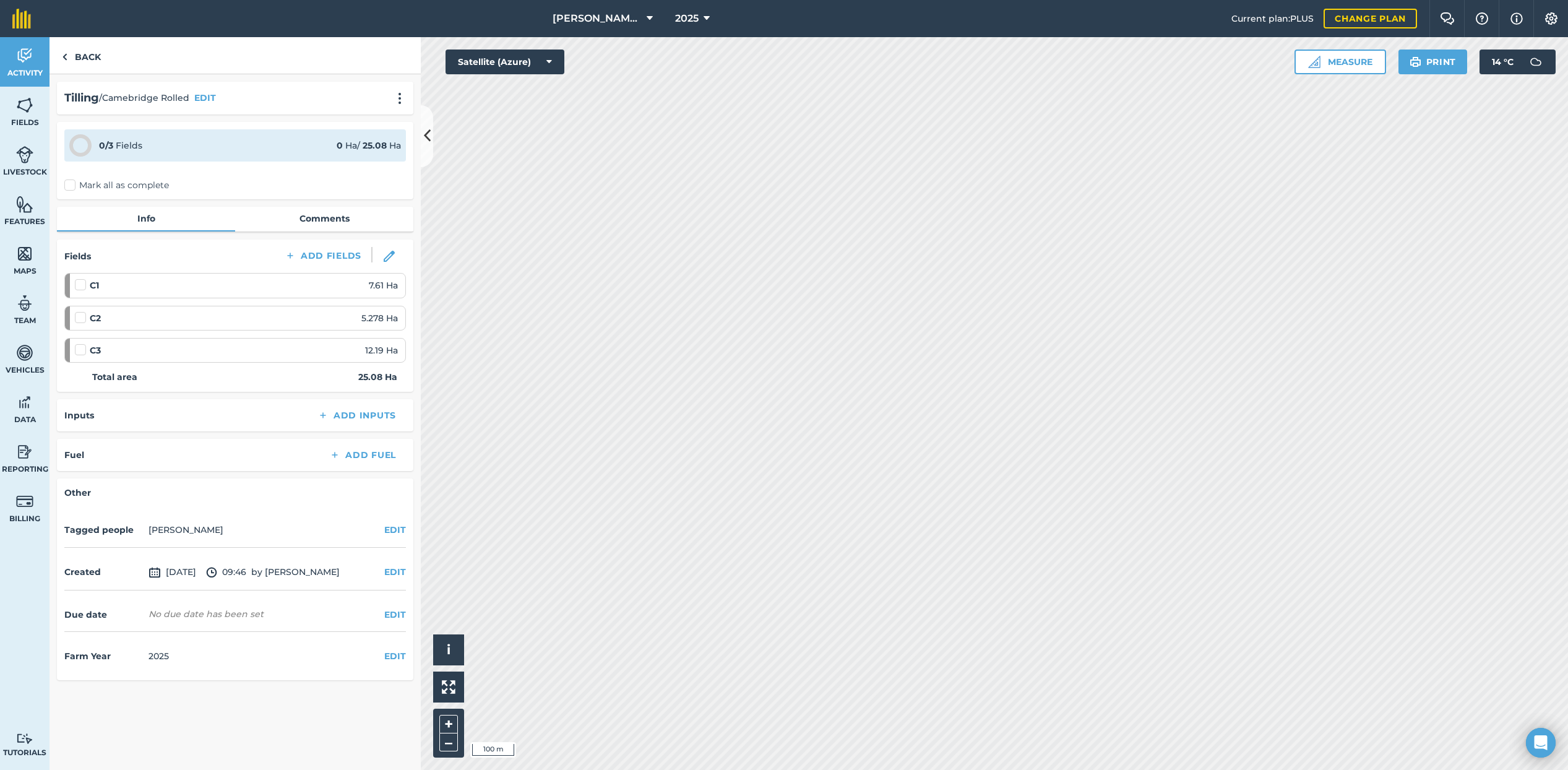
click at [71, 185] on label "Mark all as complete" at bounding box center [117, 185] width 105 height 13
click at [71, 185] on input "Mark all as complete" at bounding box center [68, 182] width 8 height 8
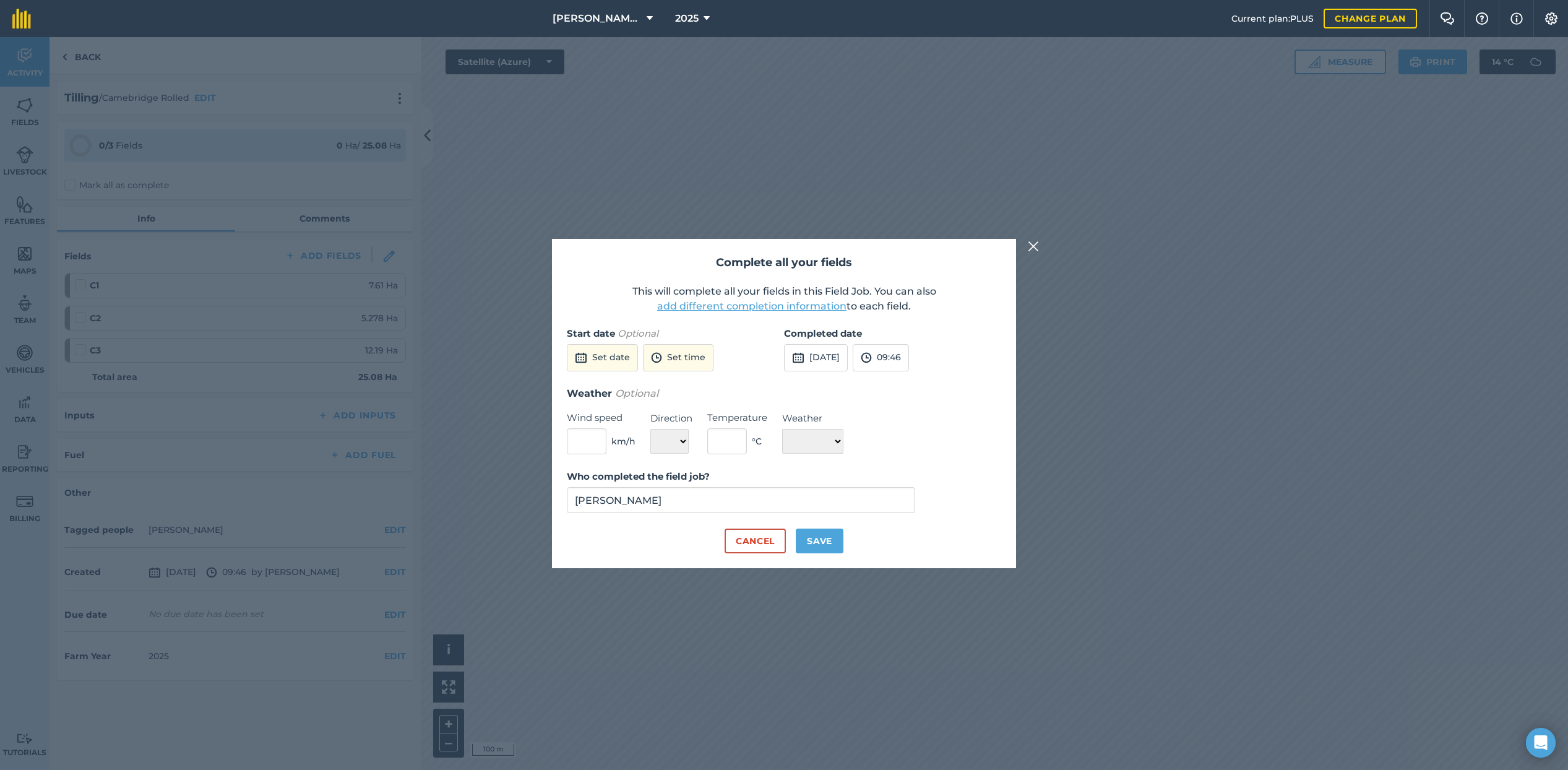
click at [848, 360] on button "[DATE]" at bounding box center [815, 357] width 63 height 27
click at [921, 465] on button "19" at bounding box center [915, 463] width 29 height 20
click at [848, 365] on button "[DATE]" at bounding box center [815, 357] width 63 height 27
click at [910, 479] on button "26" at bounding box center [915, 484] width 29 height 20
click at [904, 362] on button "09:46" at bounding box center [880, 357] width 56 height 27
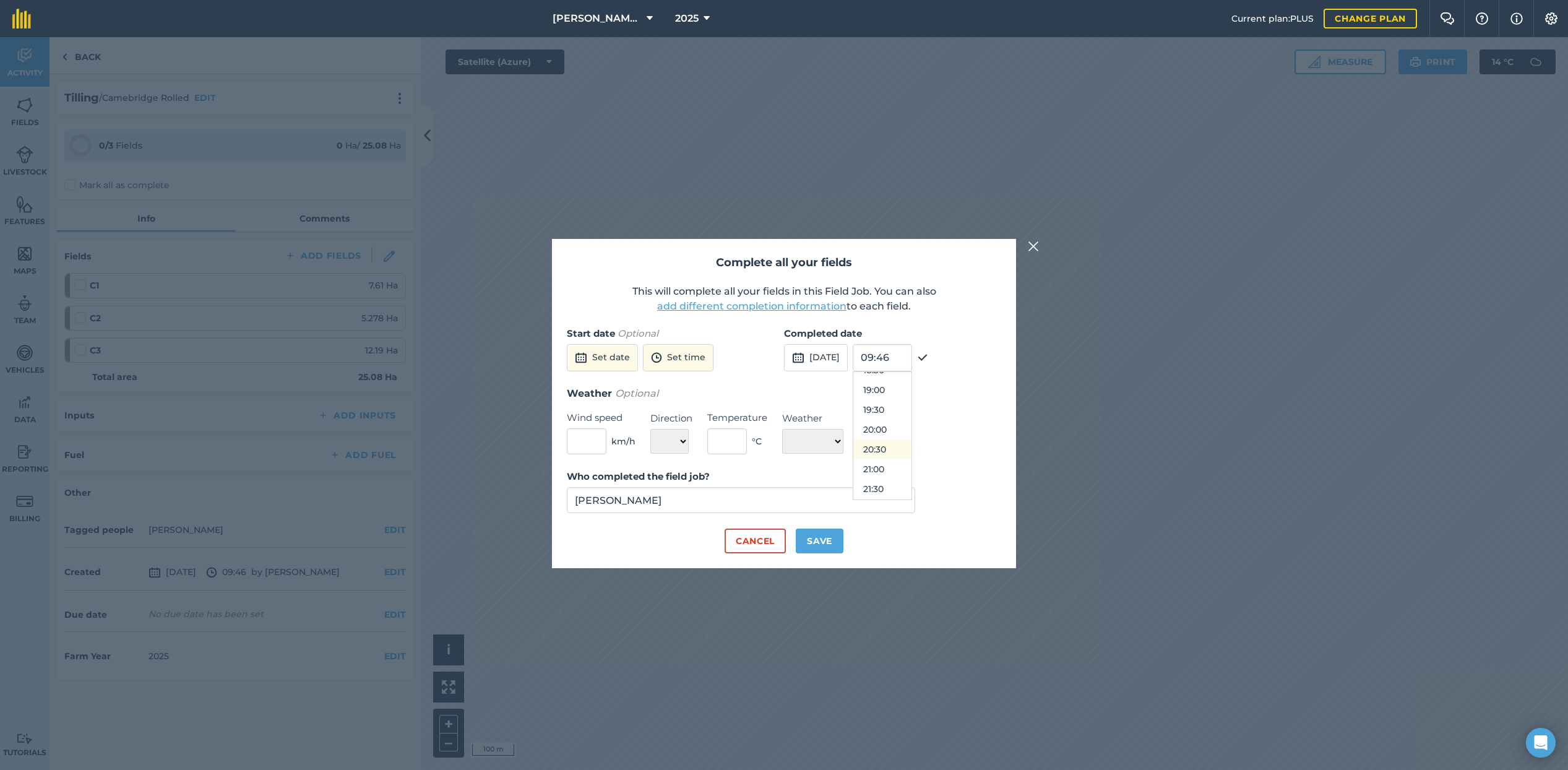
scroll to position [743, 0]
click at [909, 451] on button "20:30" at bounding box center [882, 450] width 58 height 20
click at [823, 539] on button "Save" at bounding box center [819, 541] width 47 height 25
checkbox input "true"
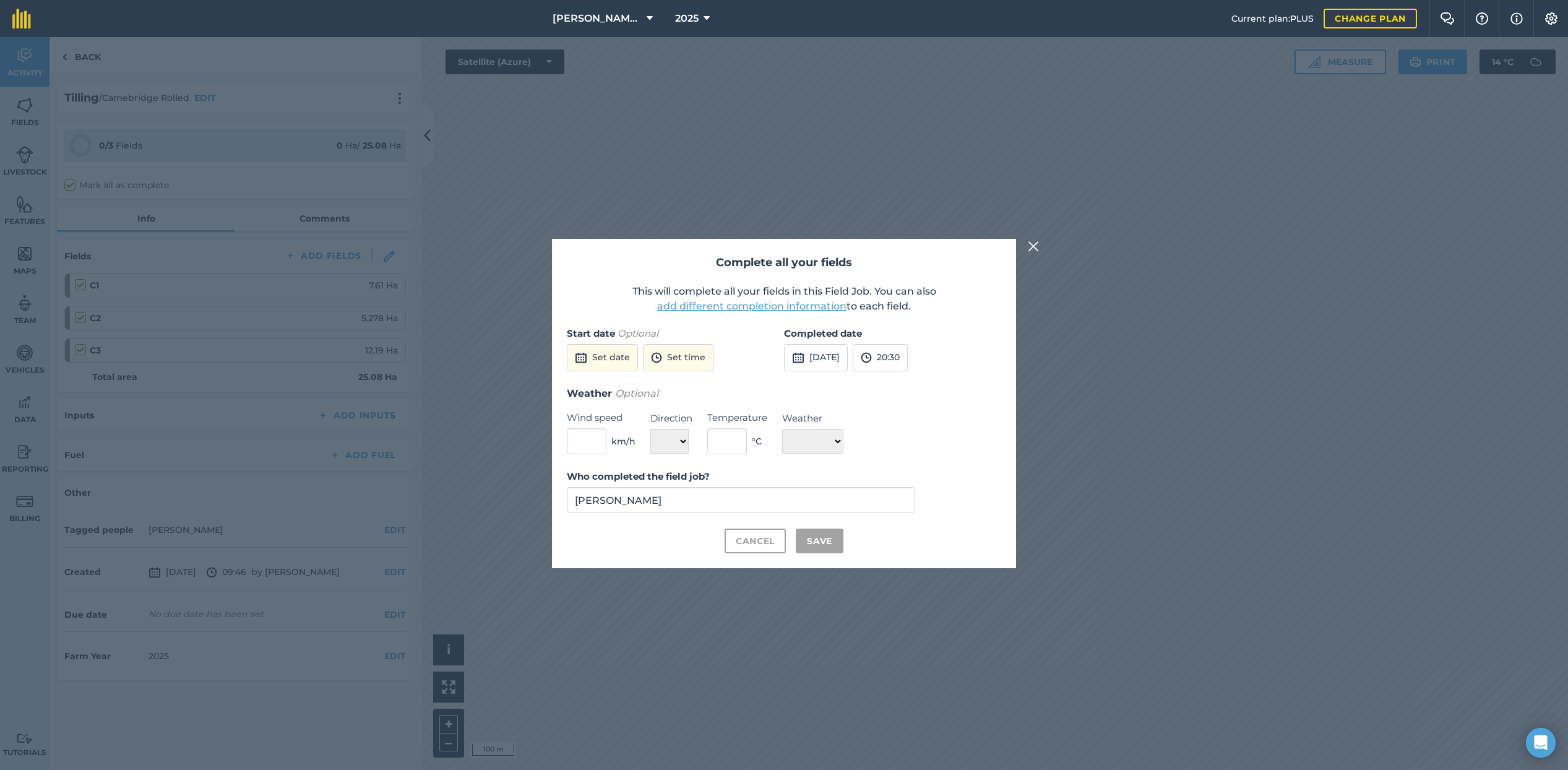
checkbox input "true"
